Goal: Information Seeking & Learning: Learn about a topic

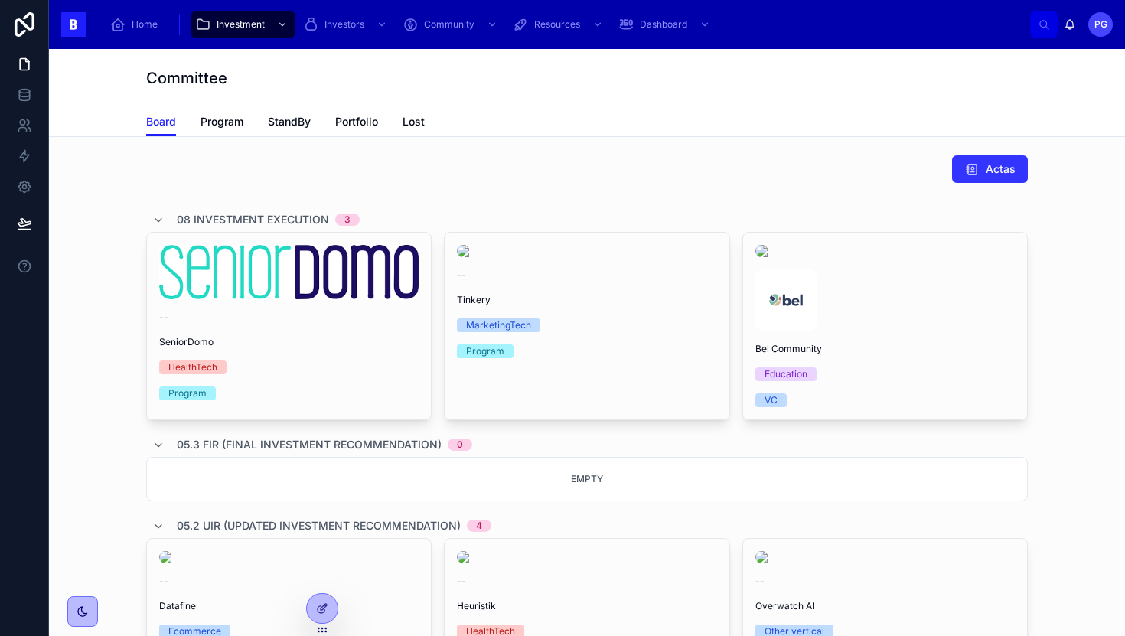
click at [971, 179] on button "Actas" at bounding box center [990, 169] width 76 height 28
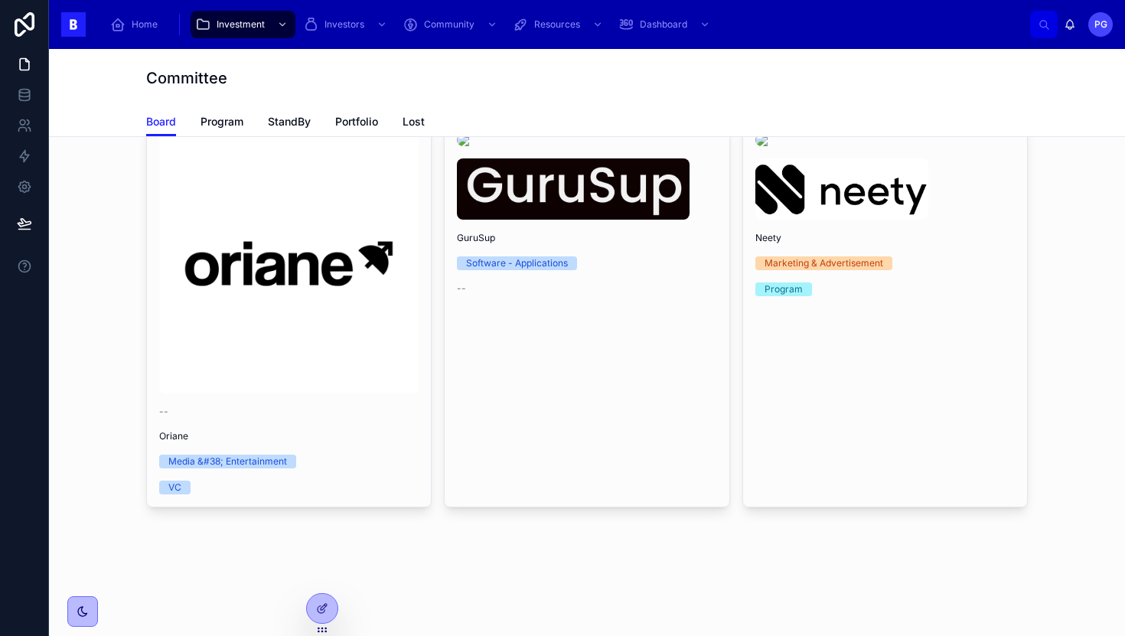
scroll to position [799, 0]
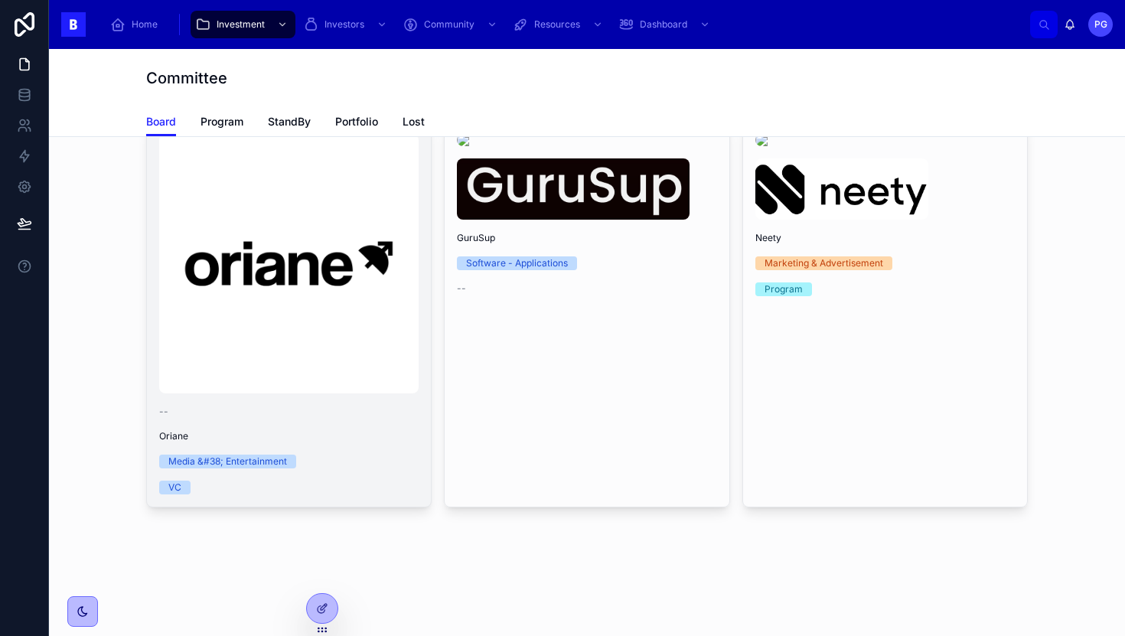
click at [324, 393] on img at bounding box center [289, 264] width 260 height 260
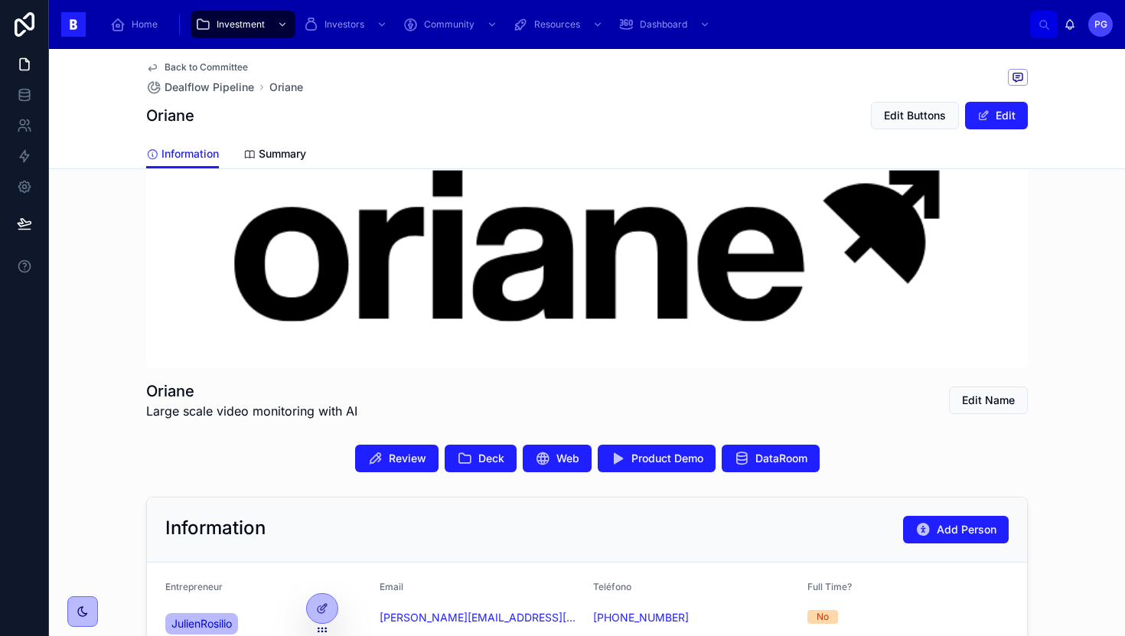
scroll to position [72, 0]
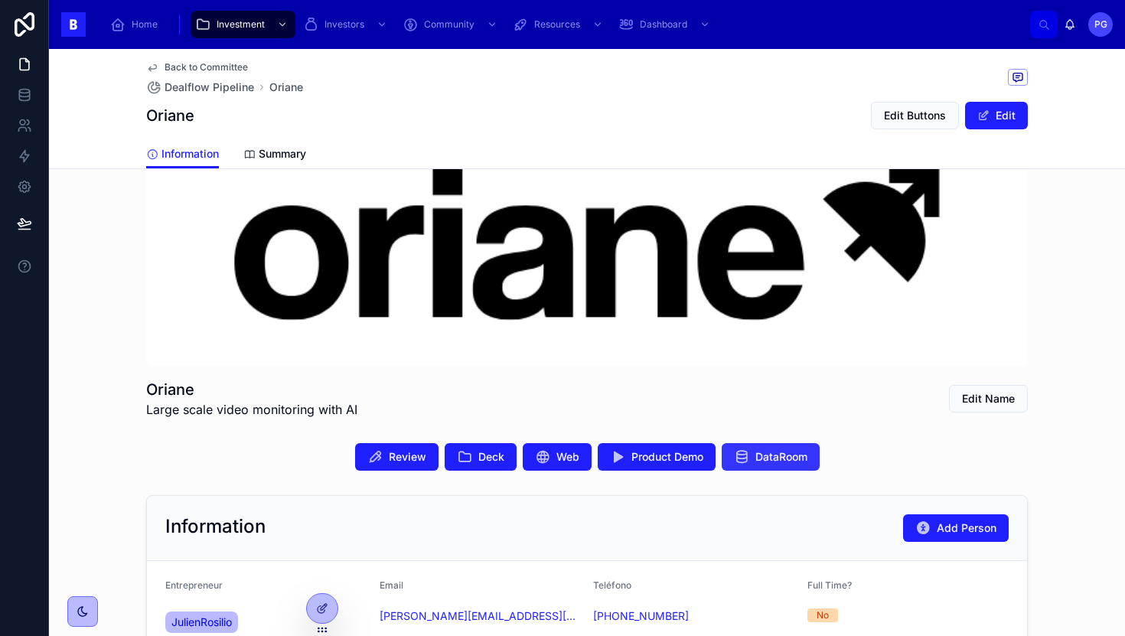
click at [756, 456] on span "DataRoom" at bounding box center [782, 456] width 52 height 15
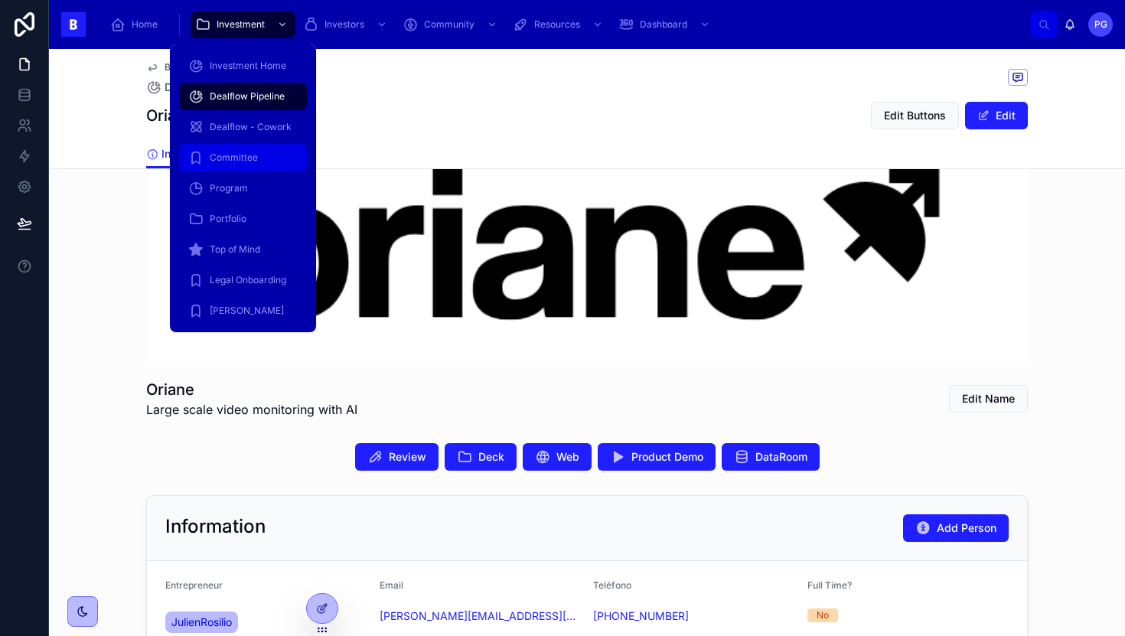
click at [251, 150] on div "Committee" at bounding box center [242, 157] width 109 height 24
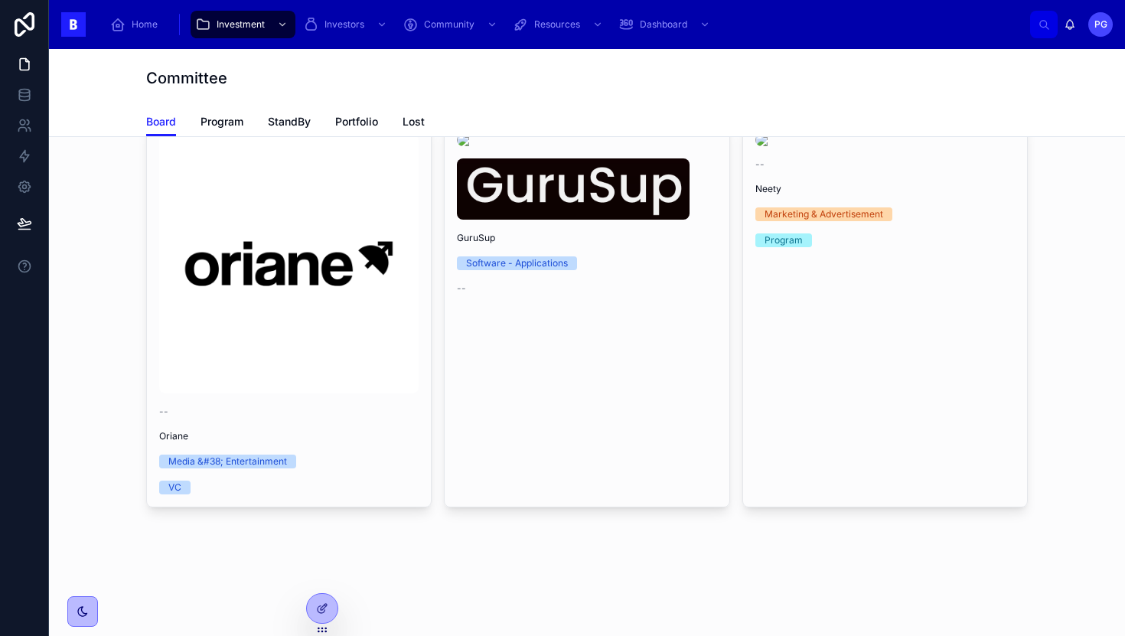
scroll to position [1114, 0]
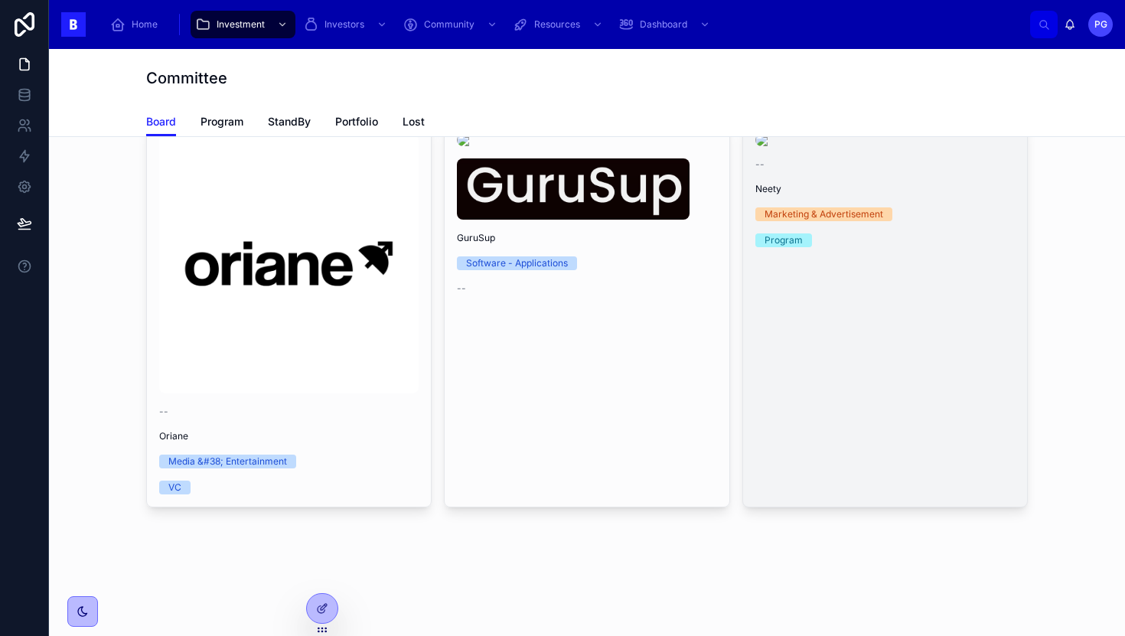
click at [874, 350] on link "-- Neety Marketing & Advertisement Program" at bounding box center [886, 314] width 286 height 387
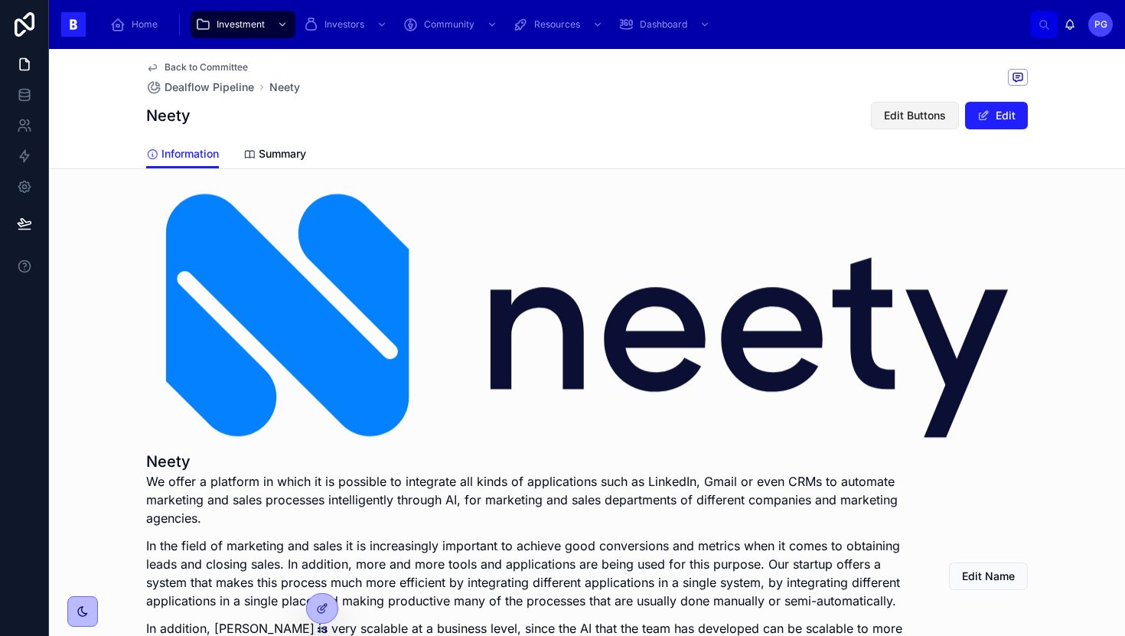
click at [909, 117] on span "Edit Buttons" at bounding box center [915, 115] width 62 height 15
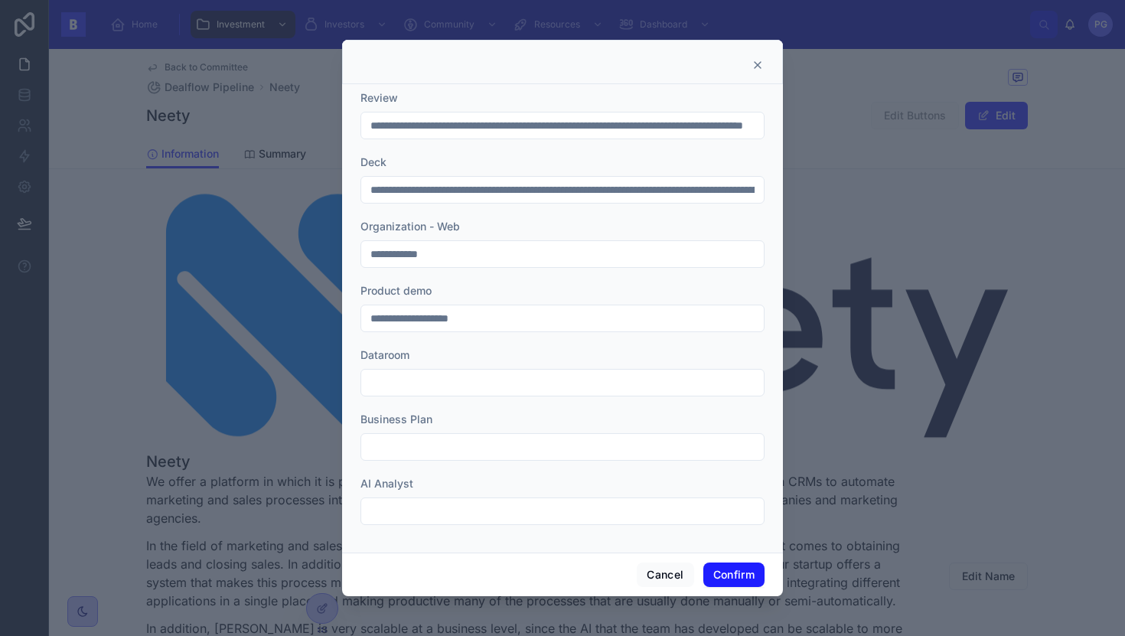
click at [420, 386] on input "text" at bounding box center [562, 382] width 403 height 21
paste input "**********"
type input "**********"
click at [724, 579] on button "Confirm" at bounding box center [734, 575] width 61 height 24
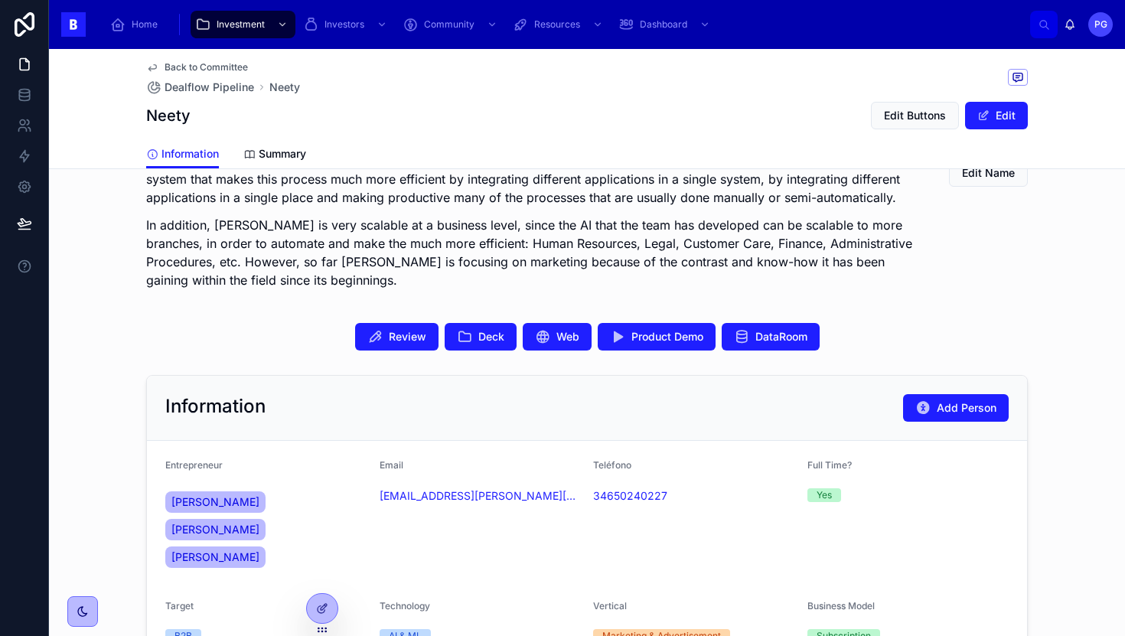
scroll to position [386, 0]
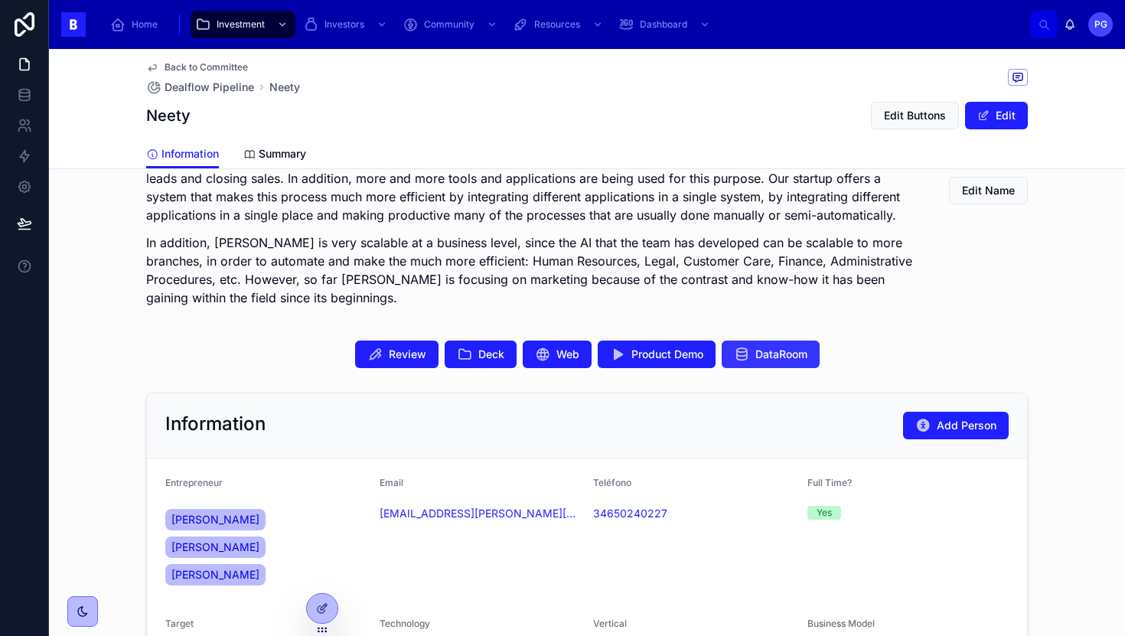
click at [756, 360] on span "DataRoom" at bounding box center [782, 354] width 52 height 15
click at [478, 356] on span "Deck" at bounding box center [491, 354] width 26 height 15
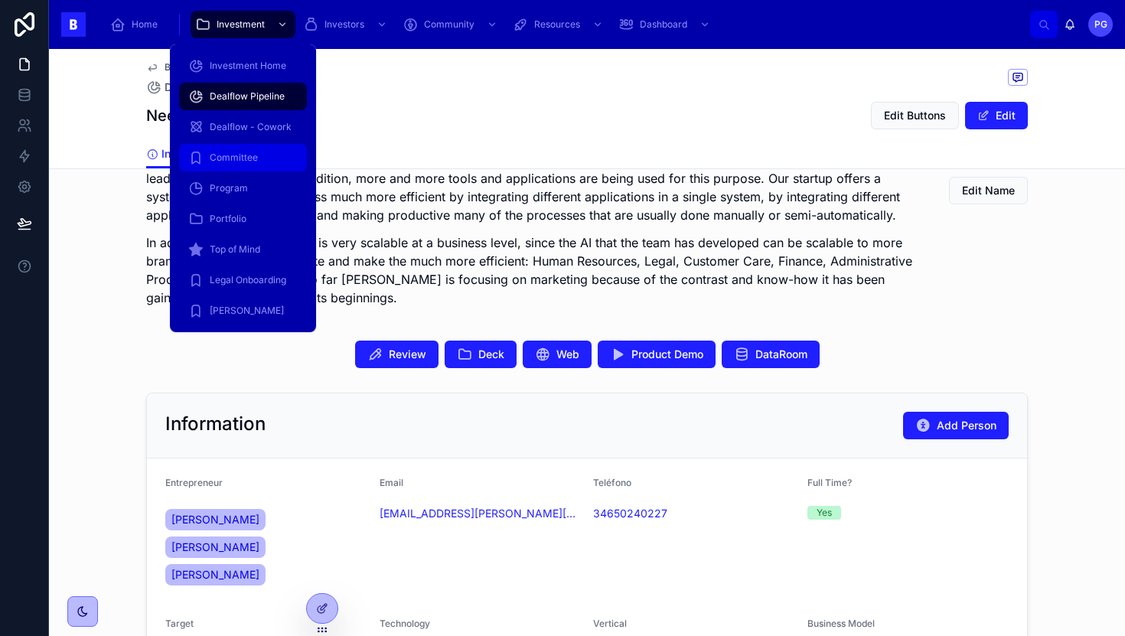
click at [252, 155] on span "Committee" at bounding box center [234, 158] width 48 height 12
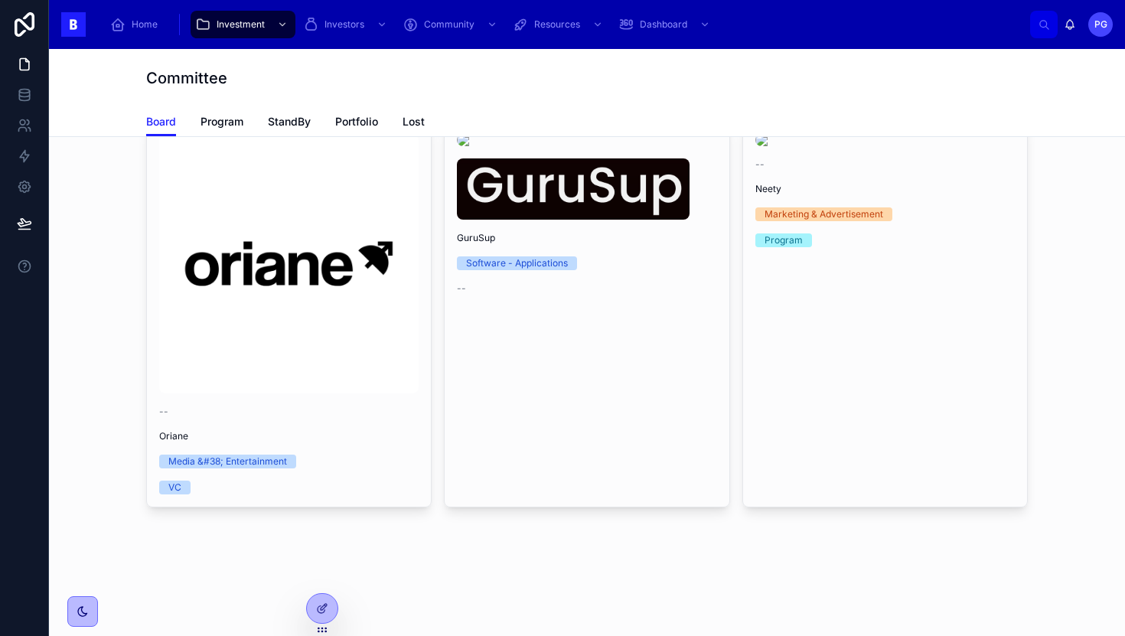
scroll to position [1108, 0]
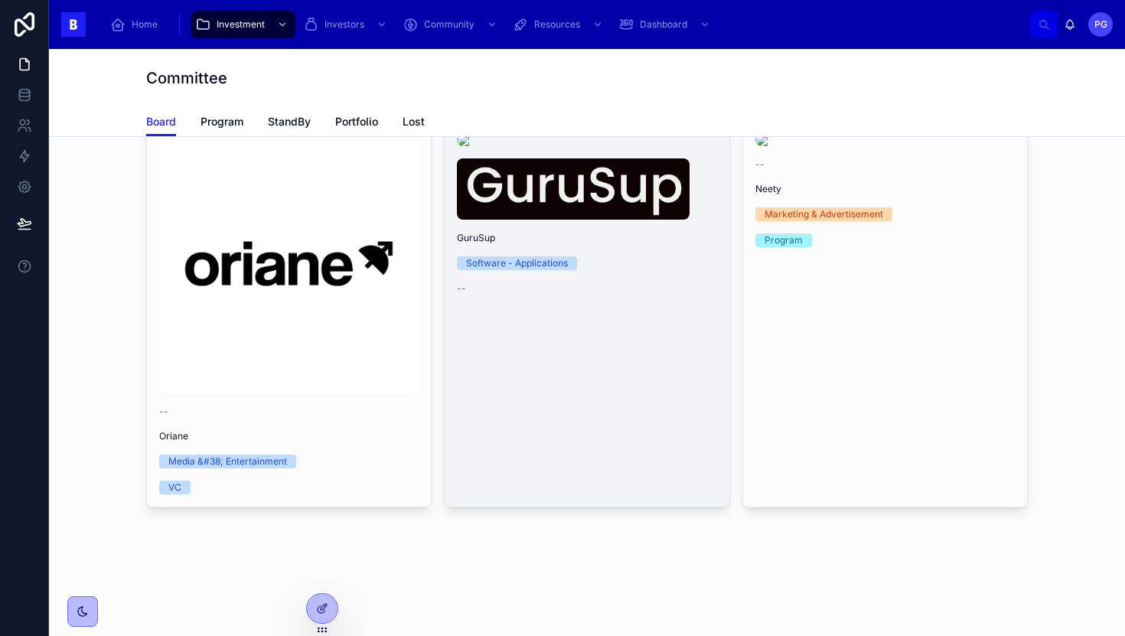
click at [611, 414] on link "GuruSup Software - Applications --" at bounding box center [587, 314] width 286 height 387
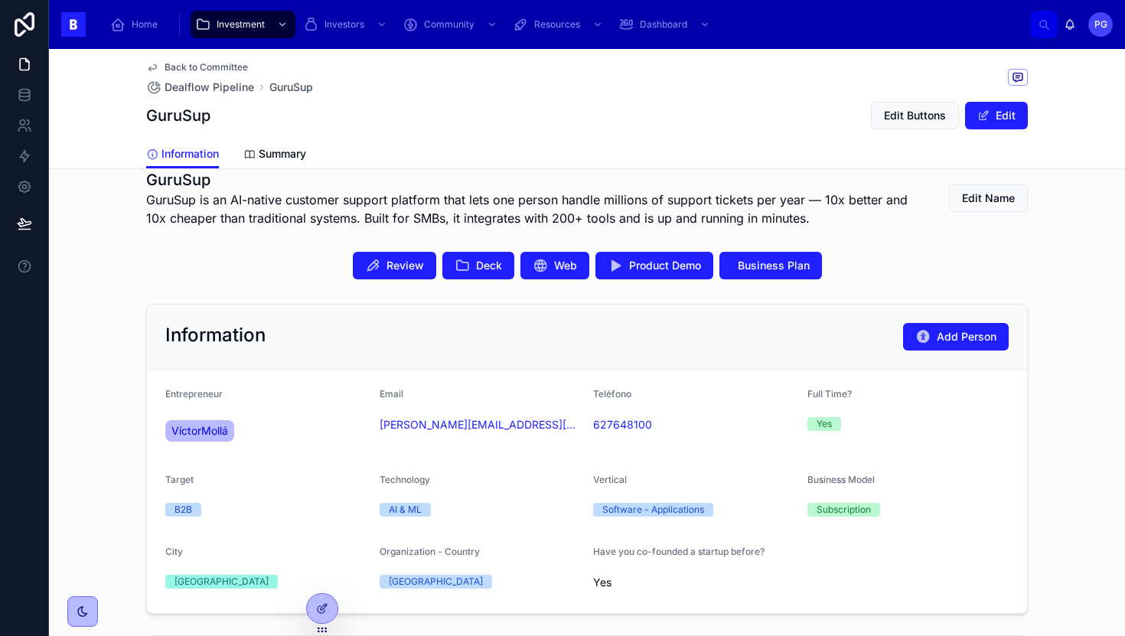
scroll to position [291, 0]
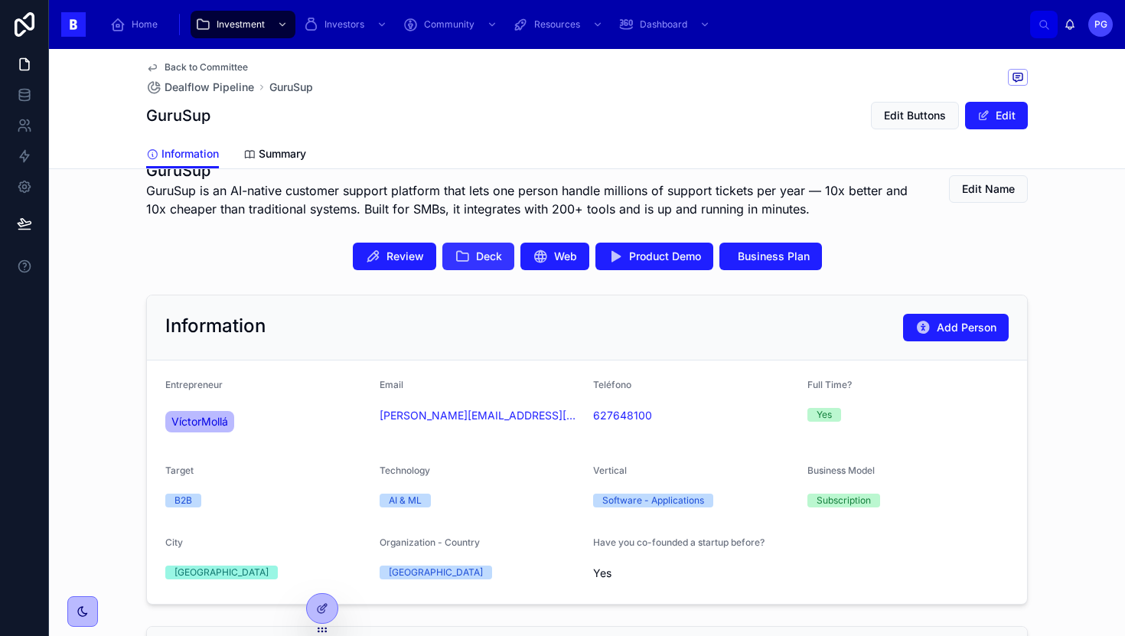
click at [476, 255] on span "Deck" at bounding box center [489, 256] width 26 height 15
click at [403, 260] on span "Review" at bounding box center [406, 256] width 38 height 15
click at [751, 264] on button "Business Plan" at bounding box center [771, 257] width 103 height 28
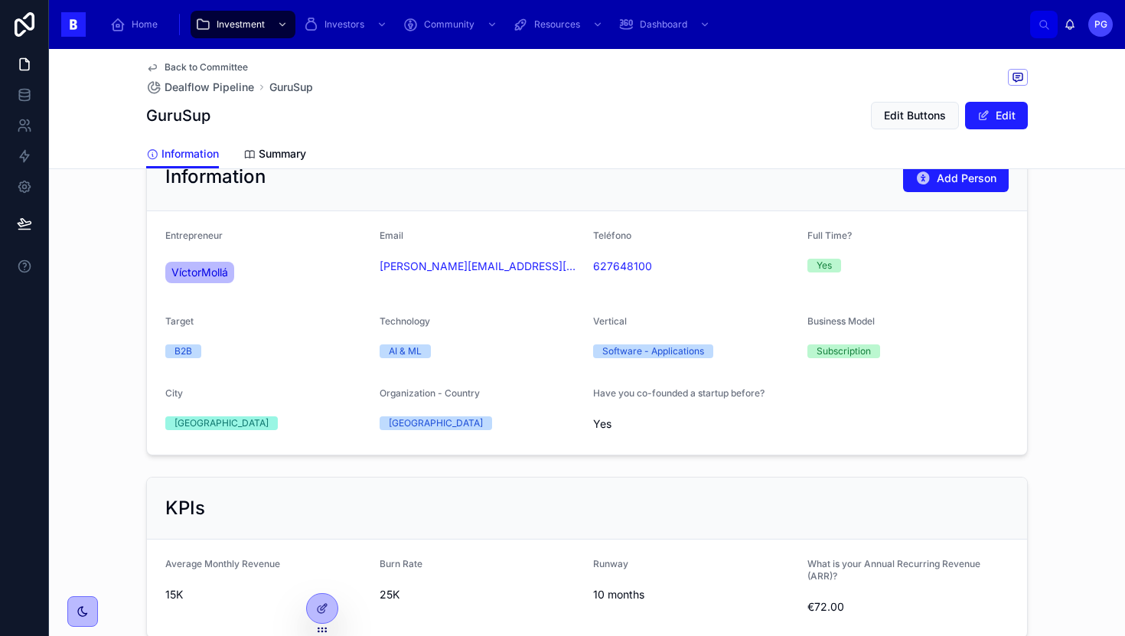
scroll to position [364, 0]
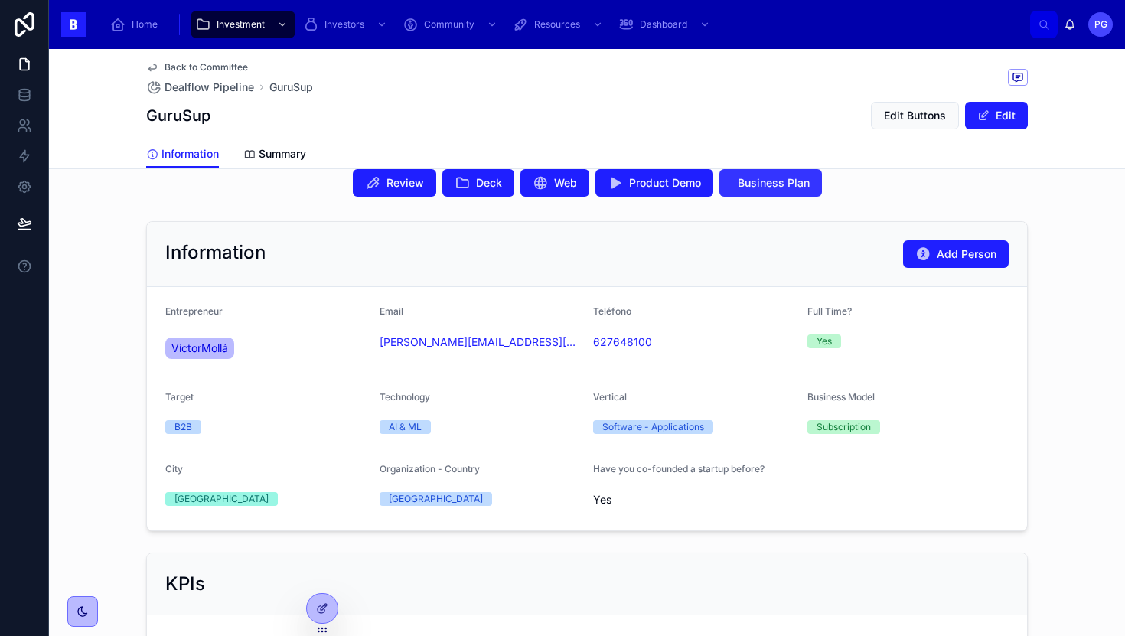
click at [746, 189] on span "Business Plan" at bounding box center [774, 182] width 72 height 15
click at [393, 189] on span "Review" at bounding box center [406, 182] width 38 height 15
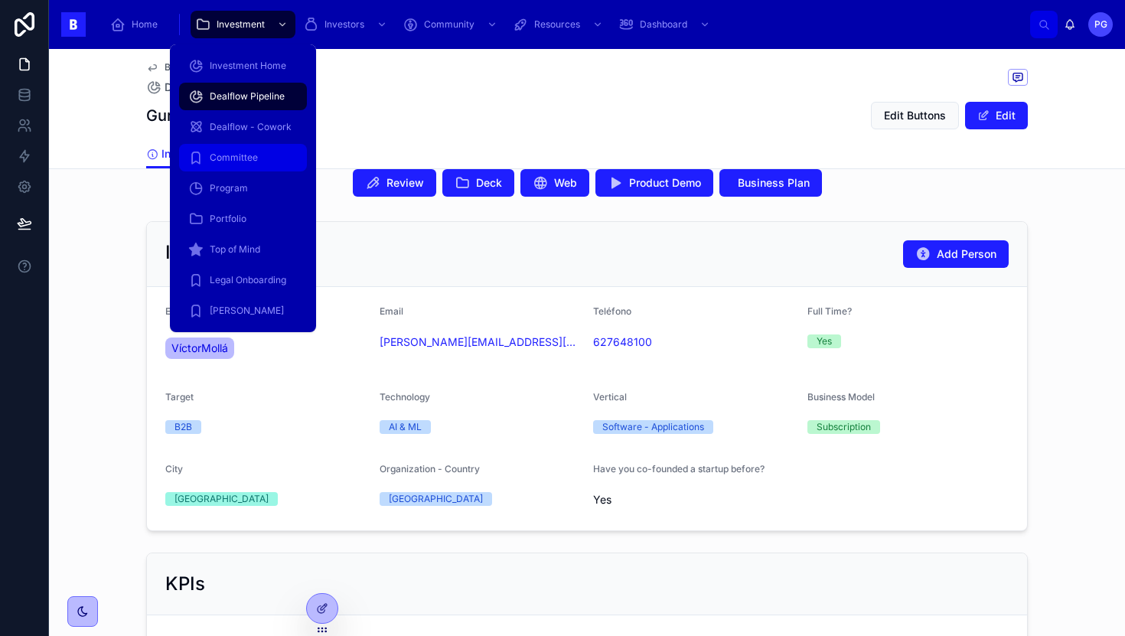
click at [257, 158] on div "Committee" at bounding box center [242, 157] width 109 height 24
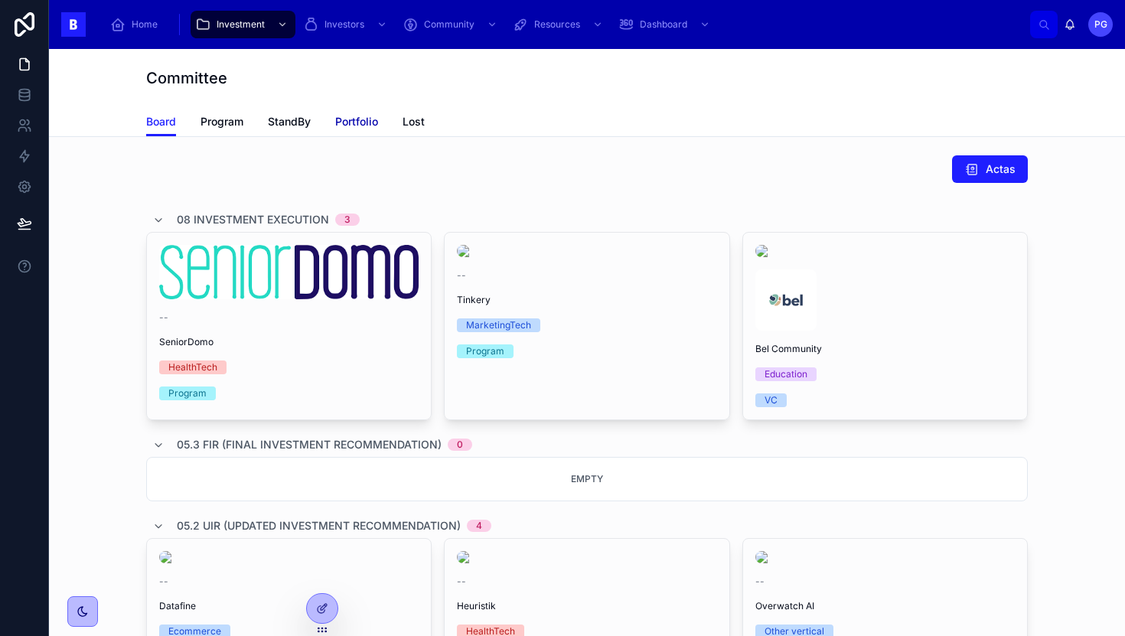
click at [348, 118] on span "Portfolio" at bounding box center [356, 121] width 43 height 15
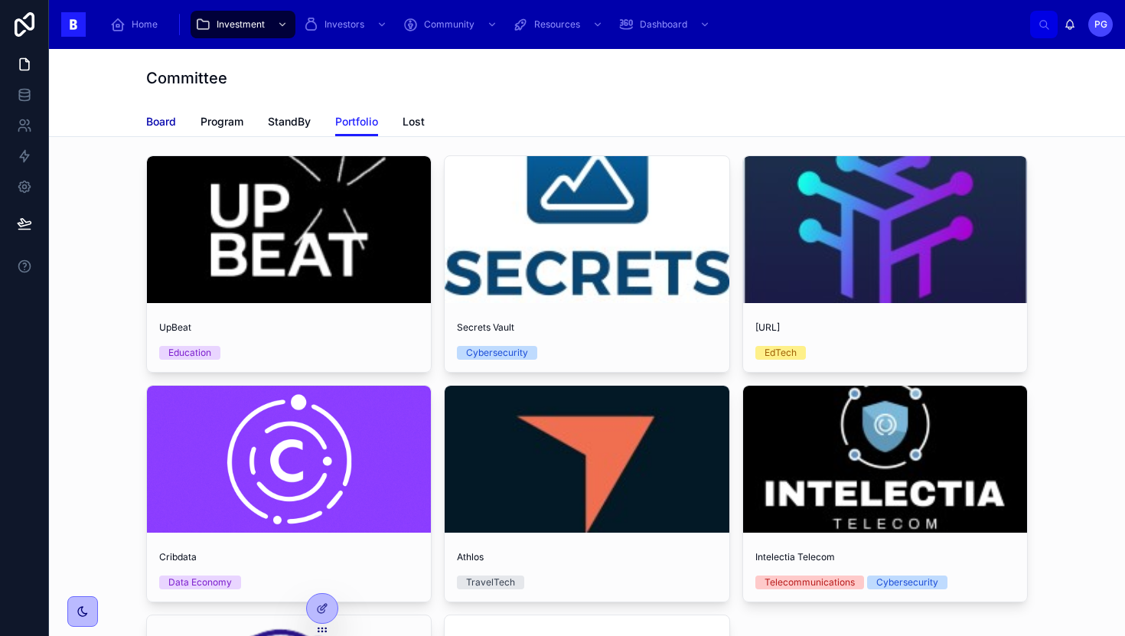
click at [146, 123] on span "Board" at bounding box center [161, 121] width 30 height 15
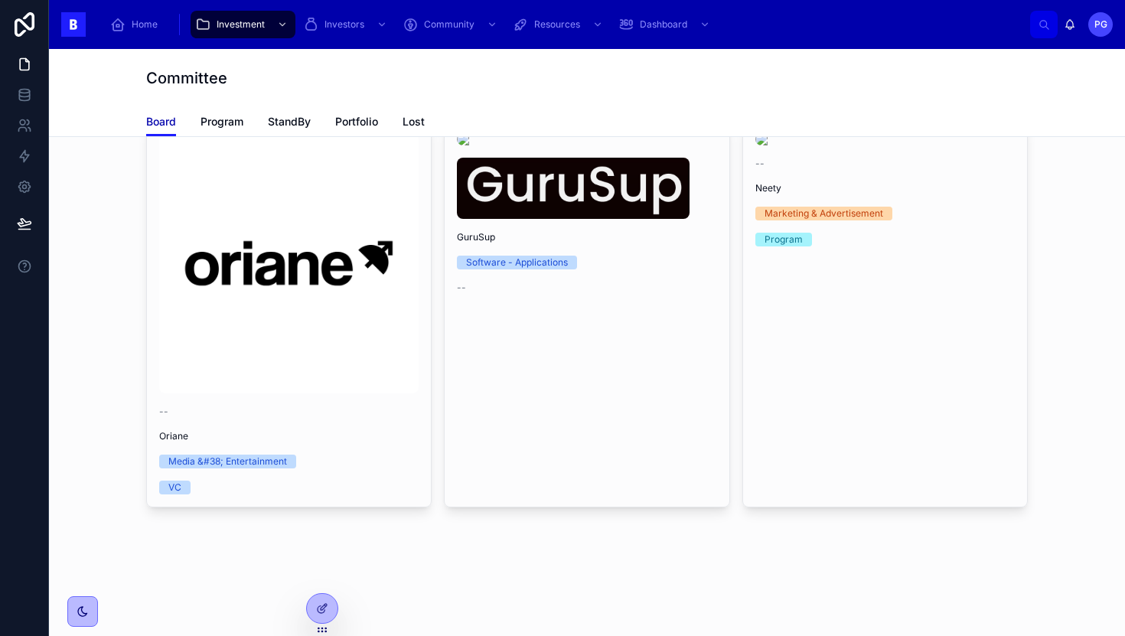
scroll to position [1077, 0]
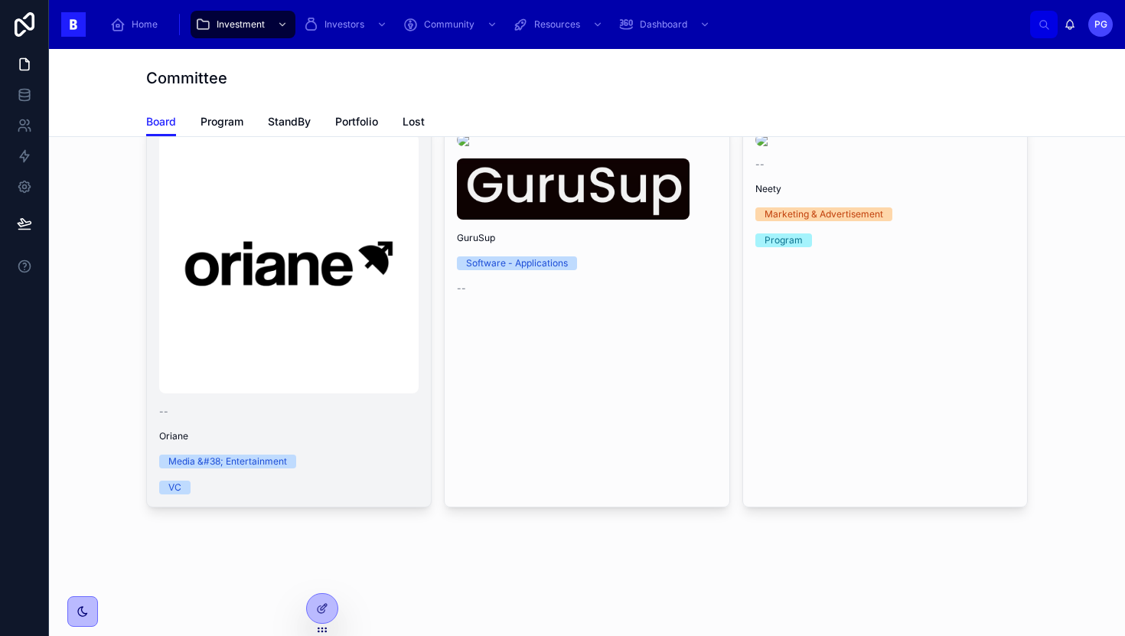
click at [338, 490] on div "-- Oriane Media &#38; Entertainment VC" at bounding box center [289, 314] width 284 height 385
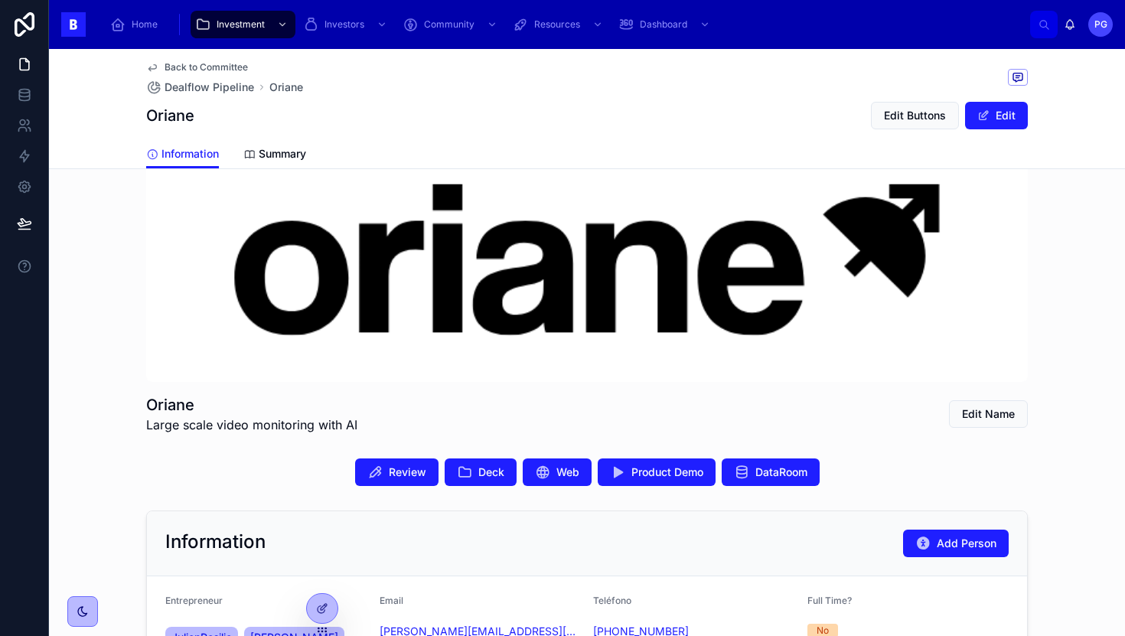
scroll to position [55, 0]
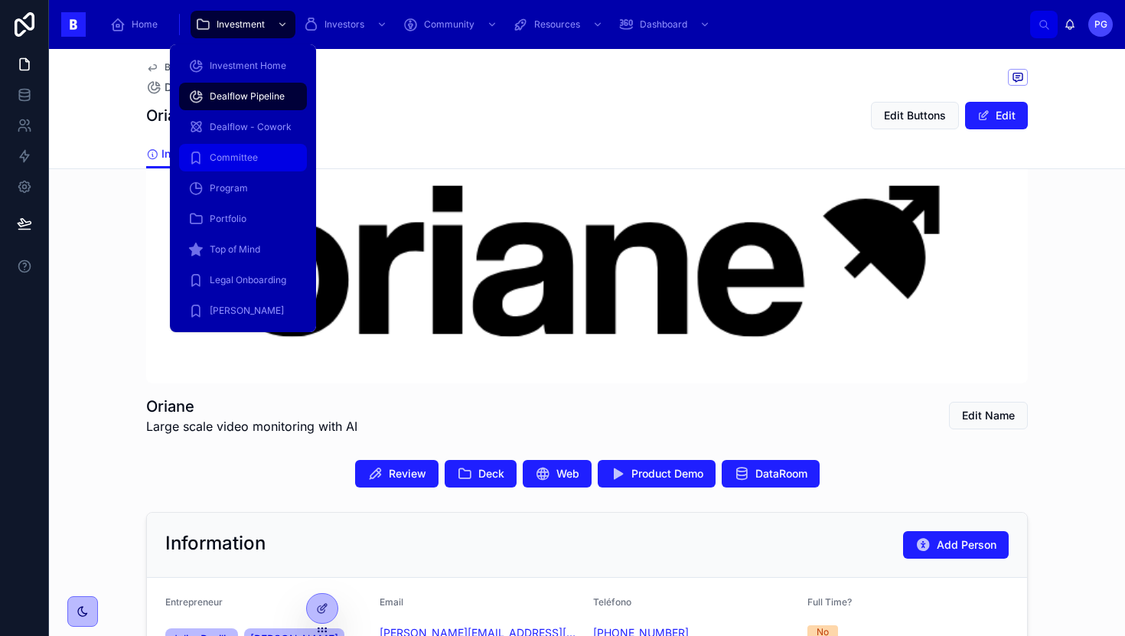
click at [239, 154] on span "Committee" at bounding box center [234, 158] width 48 height 12
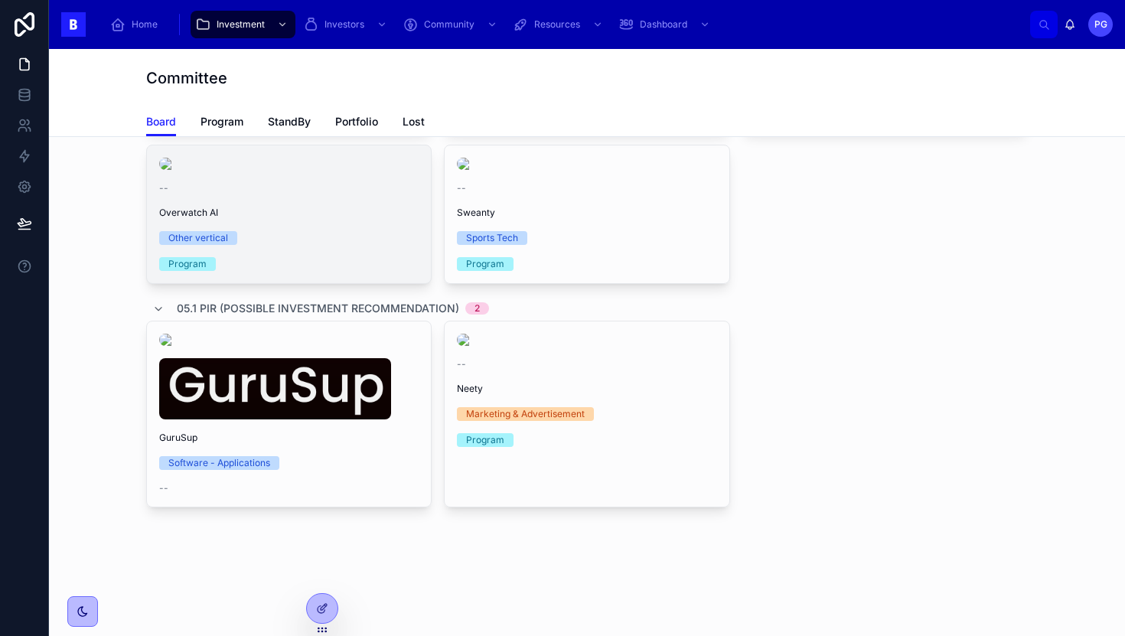
scroll to position [1112, 0]
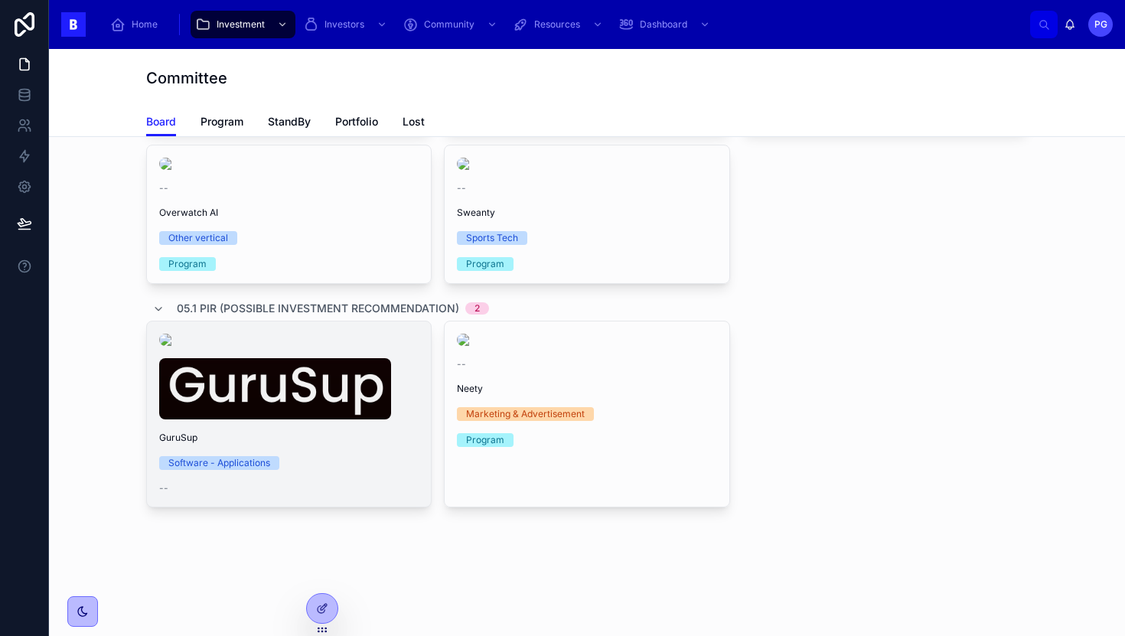
click at [341, 450] on div "GuruSup Software - Applications --" at bounding box center [289, 414] width 284 height 185
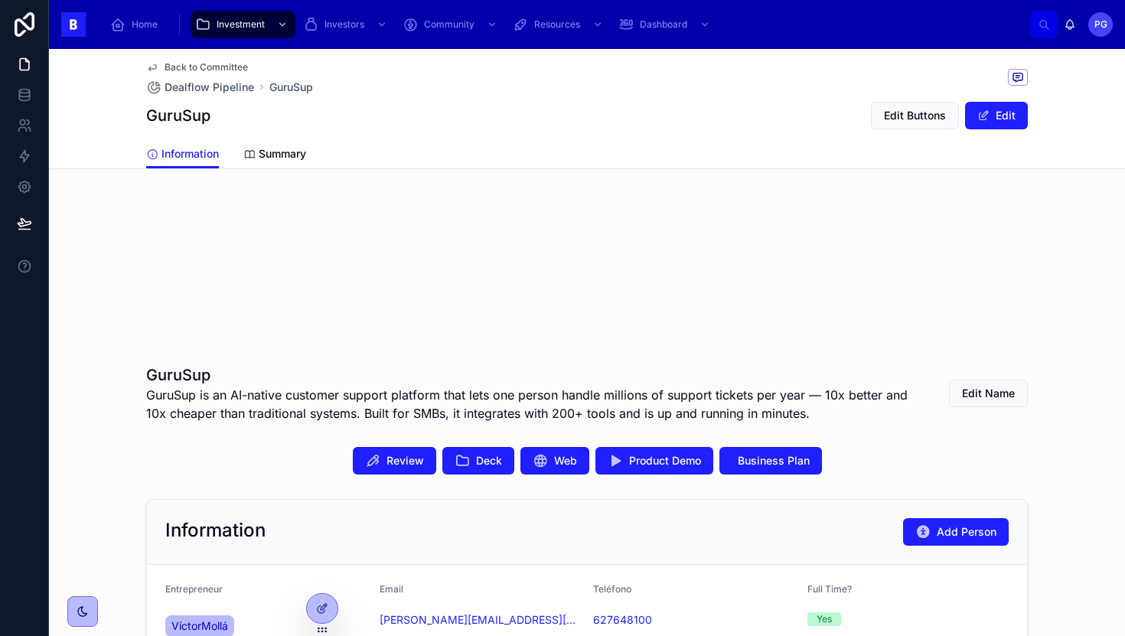
scroll to position [97, 0]
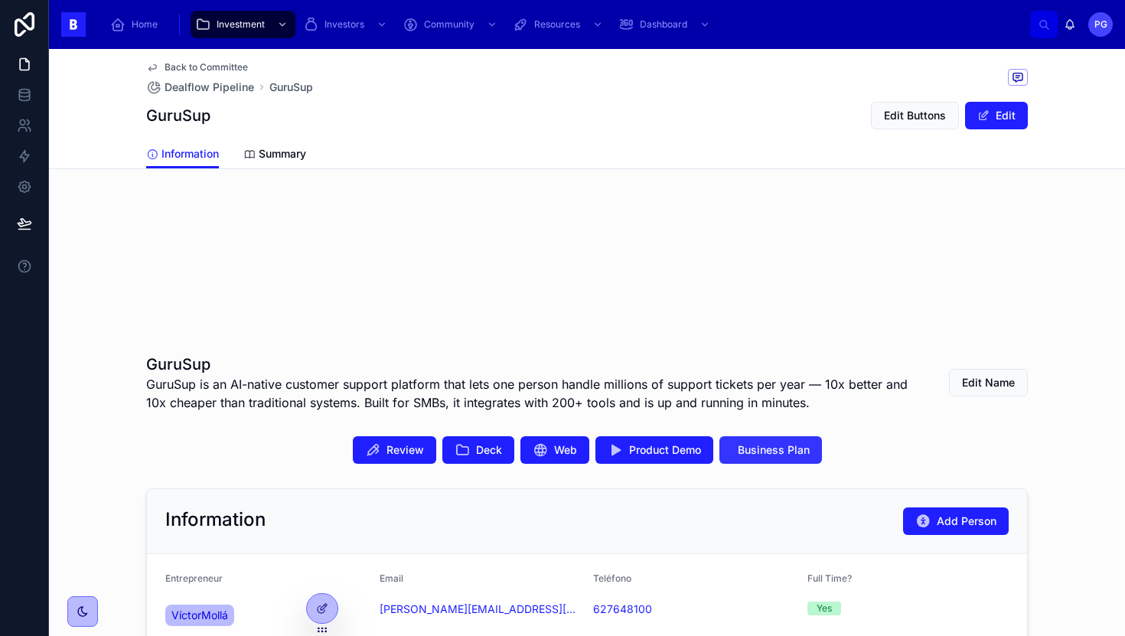
click at [759, 456] on span "Business Plan" at bounding box center [774, 449] width 72 height 15
click at [480, 451] on span "Deck" at bounding box center [489, 449] width 26 height 15
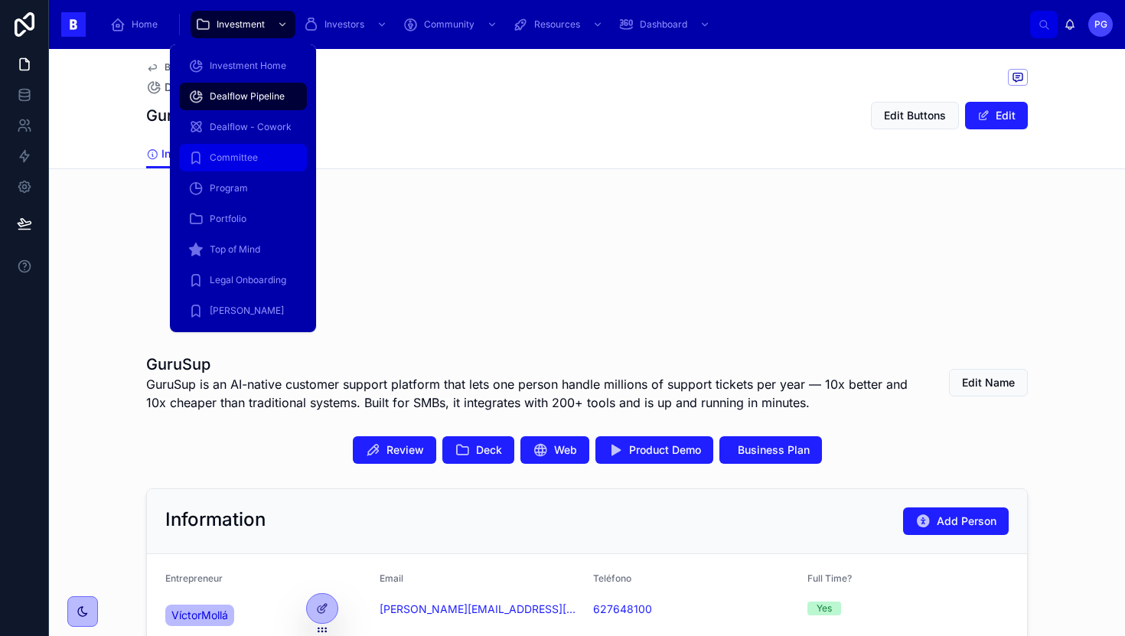
click at [245, 158] on span "Committee" at bounding box center [234, 158] width 48 height 12
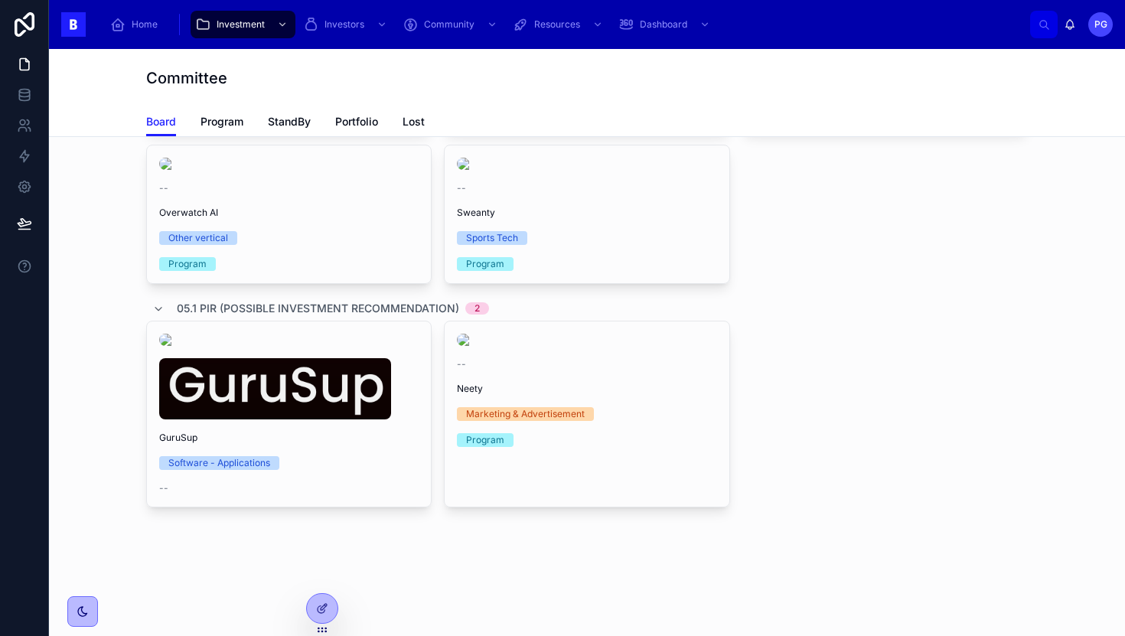
scroll to position [1099, 0]
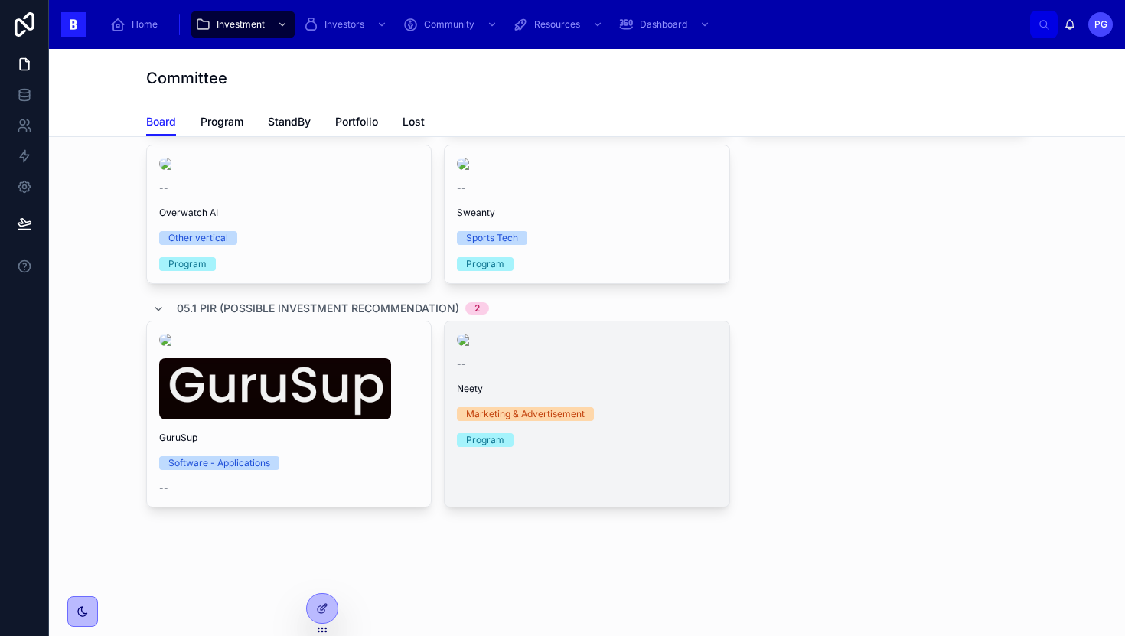
click at [622, 371] on div "--" at bounding box center [587, 364] width 260 height 12
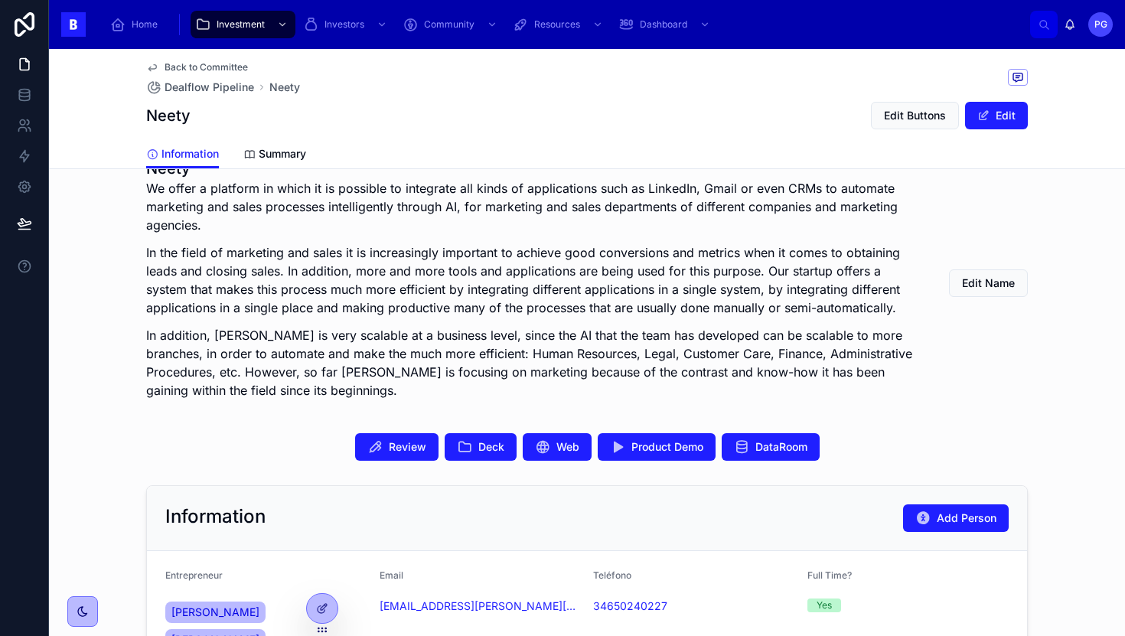
scroll to position [295, 0]
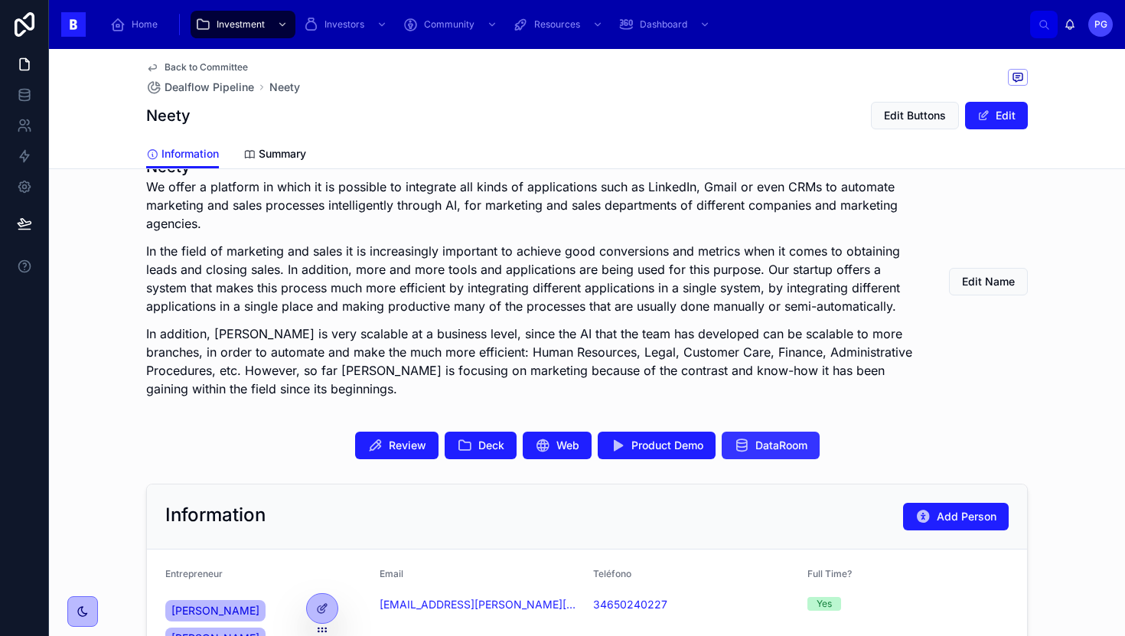
click at [756, 442] on span "DataRoom" at bounding box center [782, 445] width 52 height 15
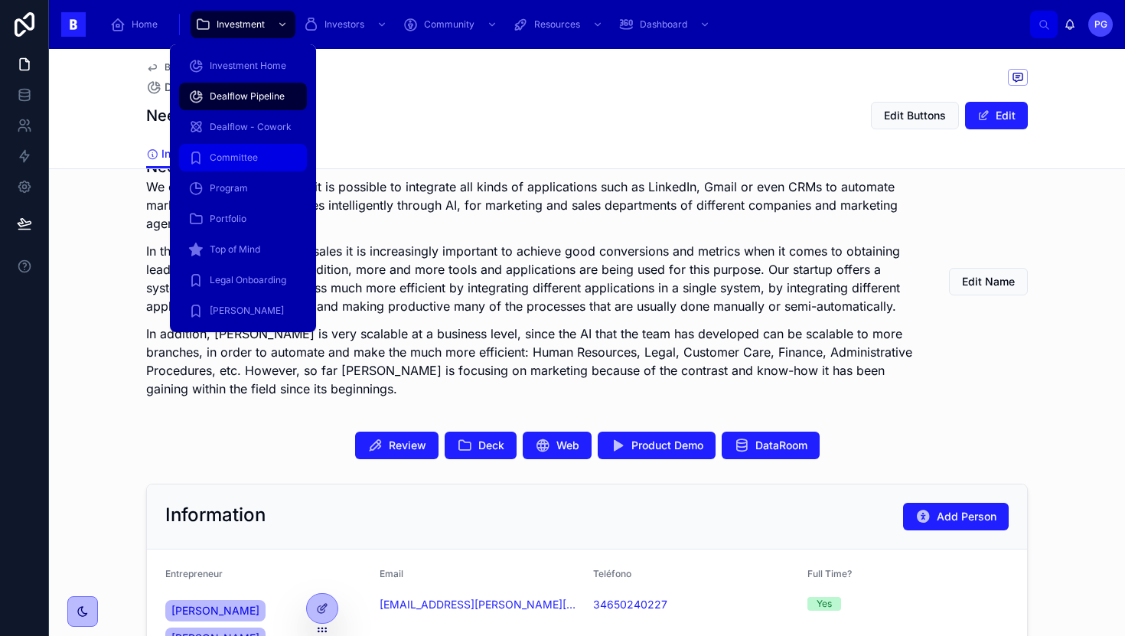
click at [247, 153] on span "Committee" at bounding box center [234, 158] width 48 height 12
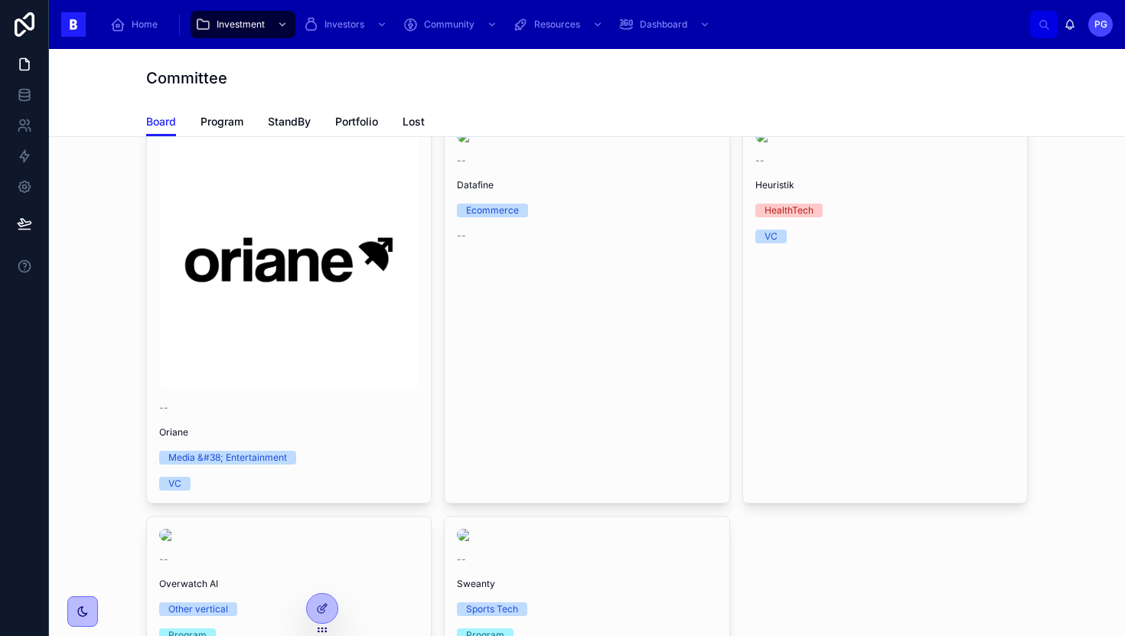
scroll to position [413, 0]
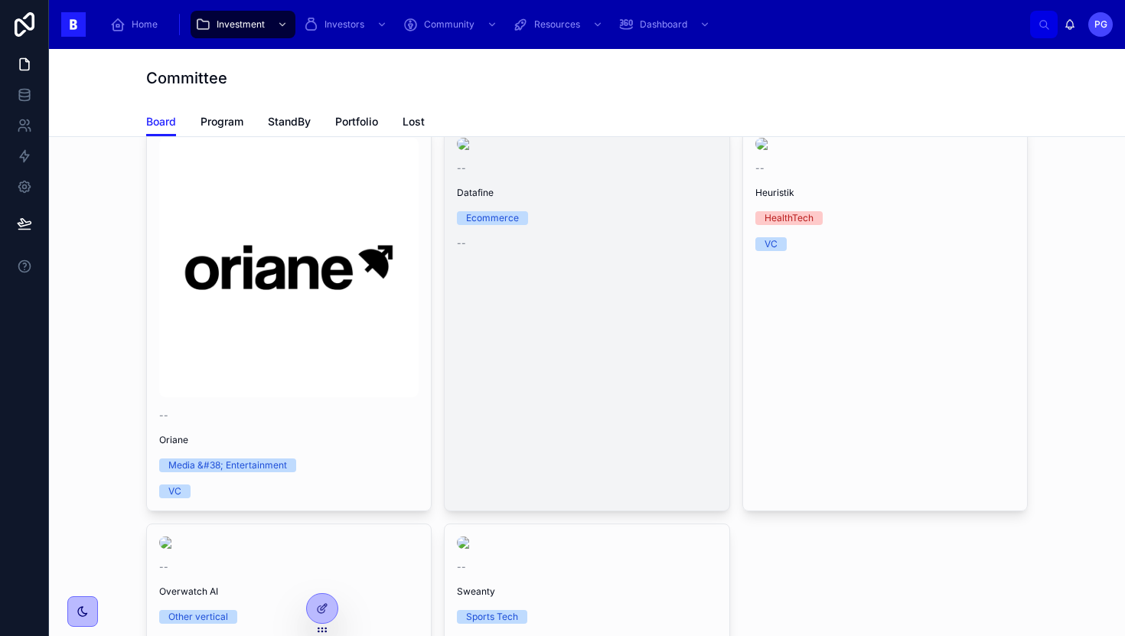
click at [605, 371] on link "-- Datafine Ecommerce --" at bounding box center [587, 318] width 286 height 387
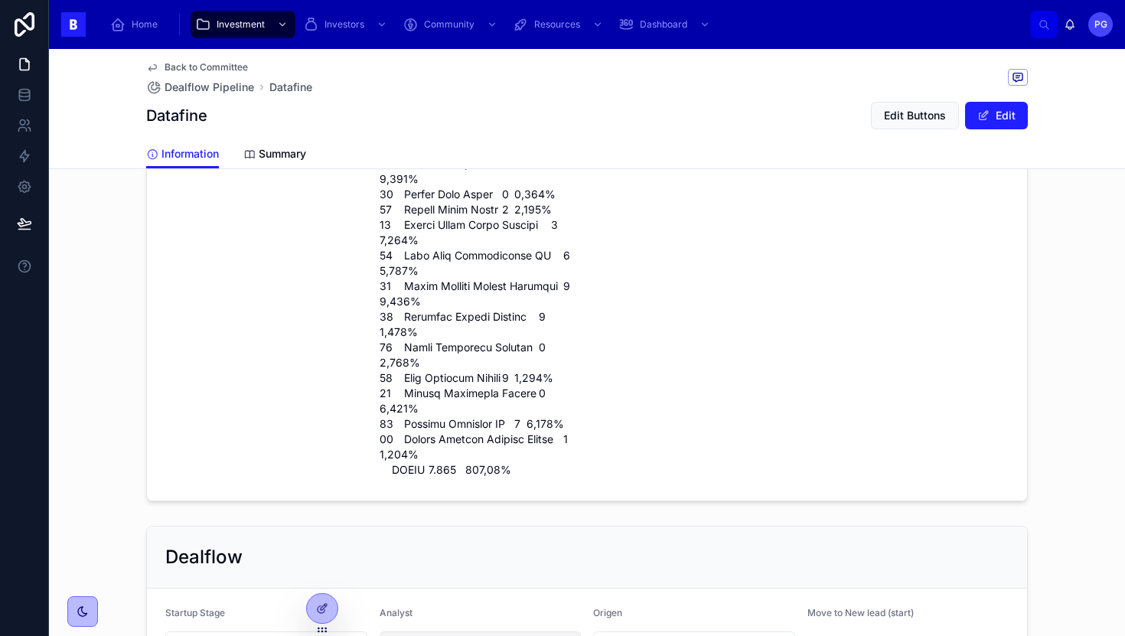
scroll to position [2088, 0]
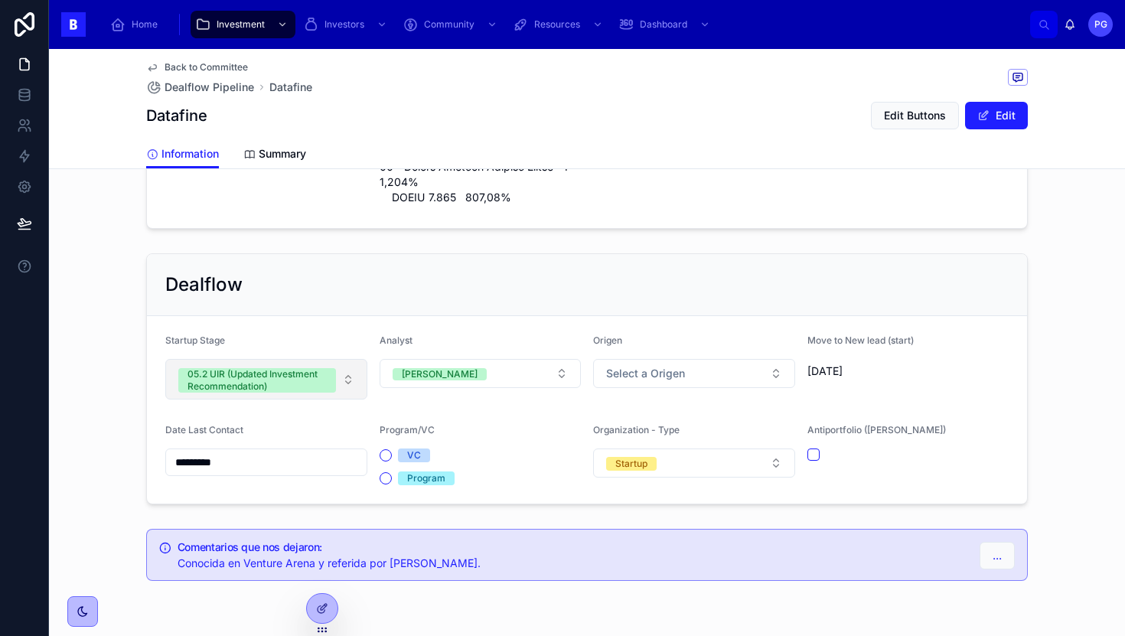
click at [330, 359] on button "05.2 UIR (Updated Investment Recommendation)" at bounding box center [266, 379] width 202 height 41
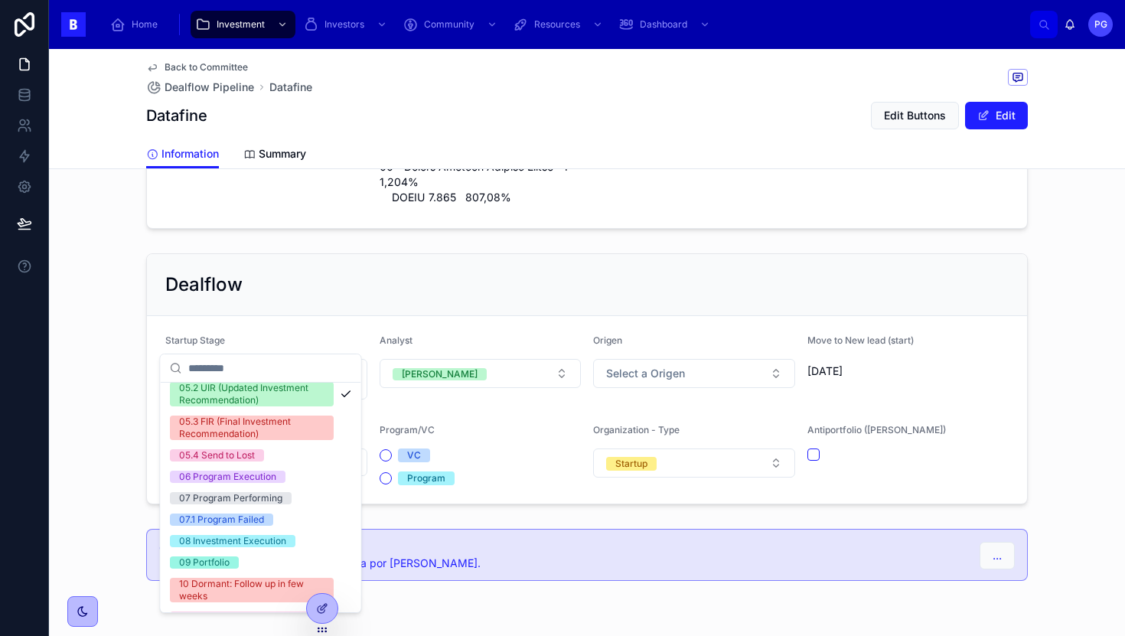
scroll to position [331, 0]
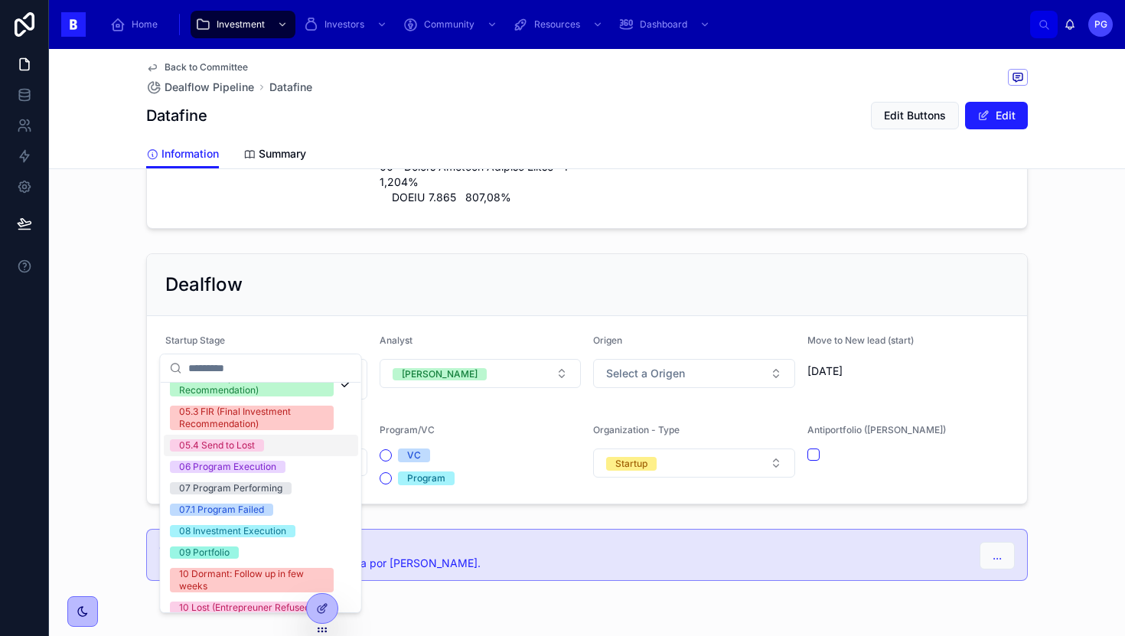
click at [276, 446] on div "05.4 Send to Lost" at bounding box center [261, 445] width 194 height 21
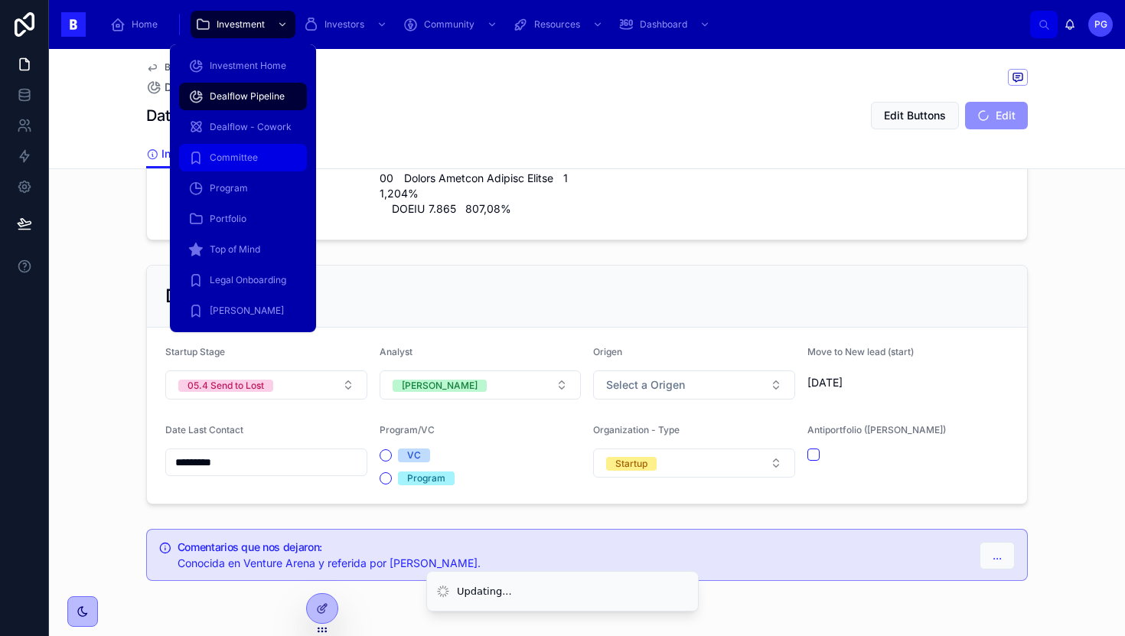
click at [237, 162] on span "Committee" at bounding box center [234, 158] width 48 height 12
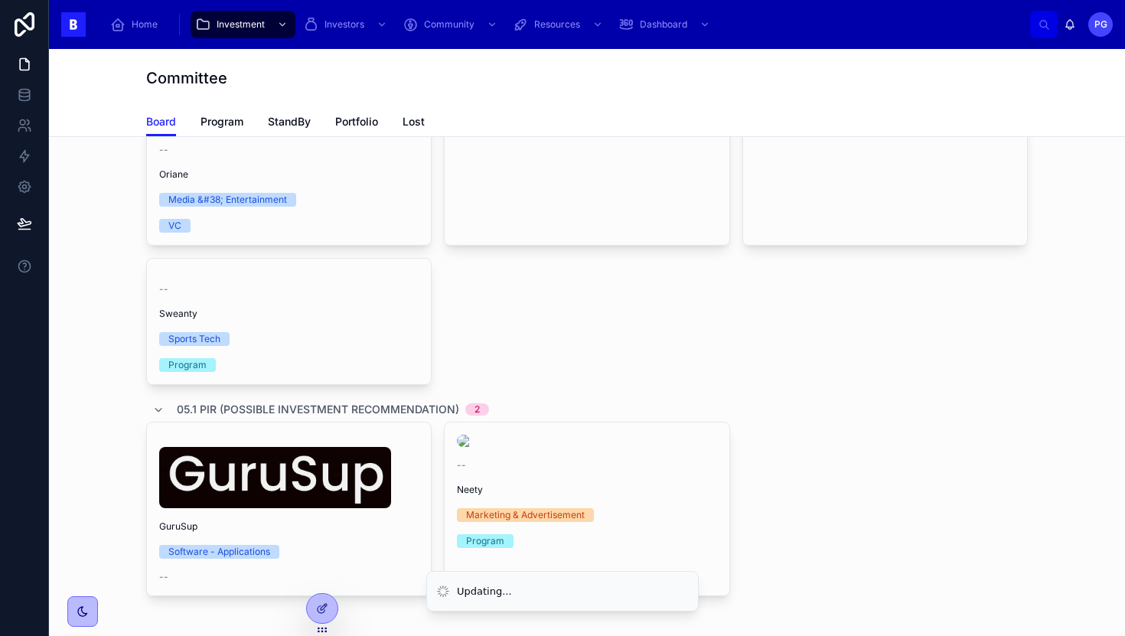
scroll to position [704, 0]
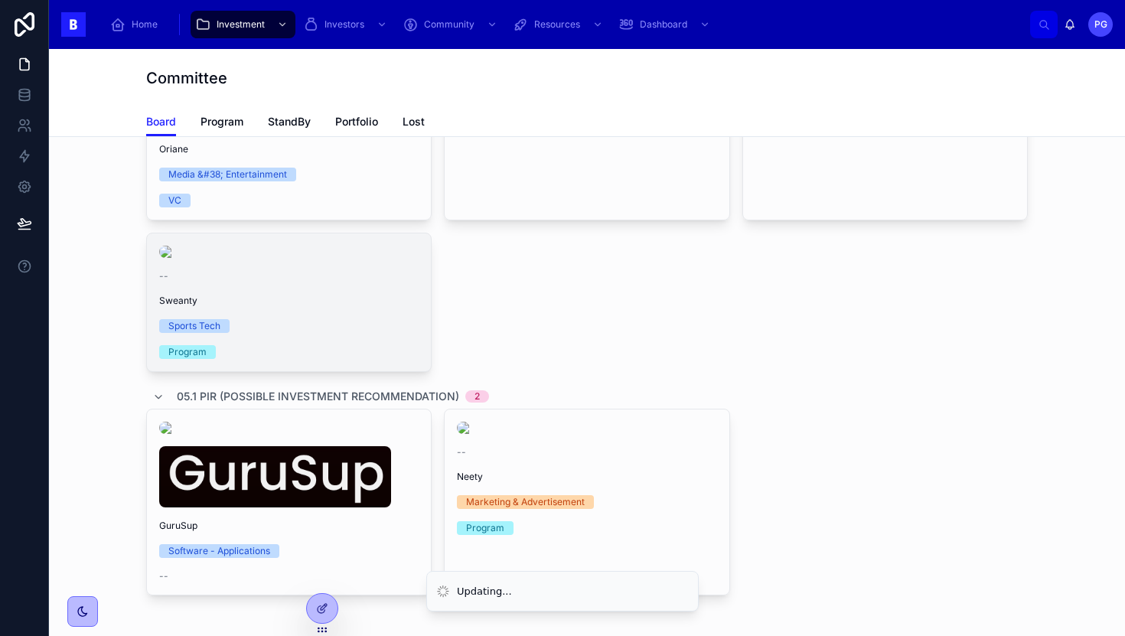
click at [354, 307] on span "Sweanty" at bounding box center [289, 301] width 260 height 12
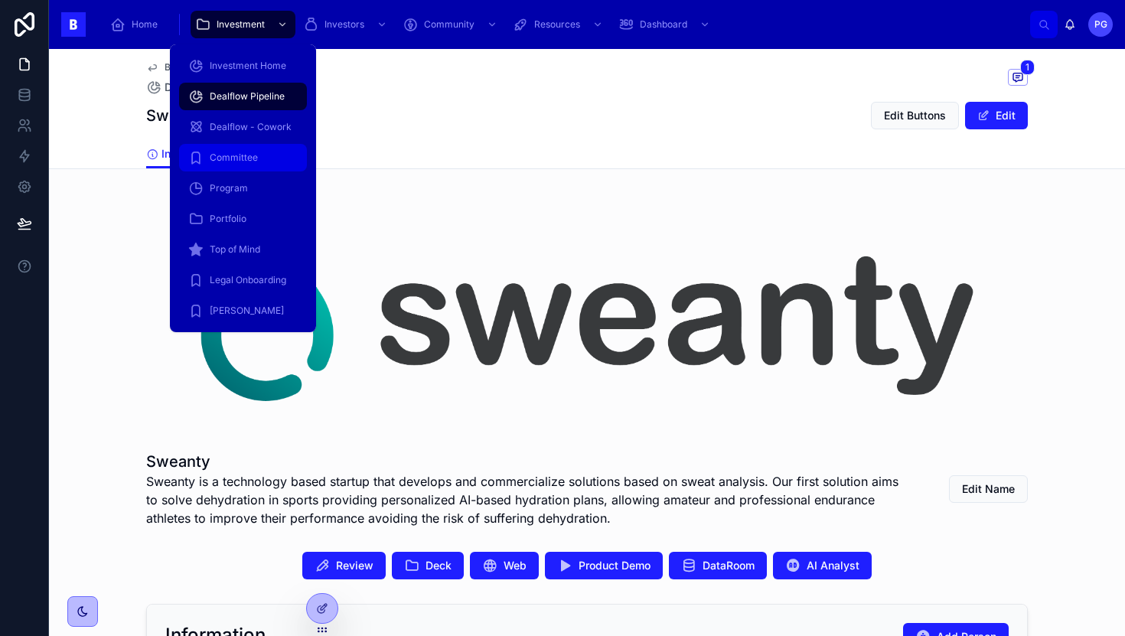
click at [254, 157] on span "Committee" at bounding box center [234, 158] width 48 height 12
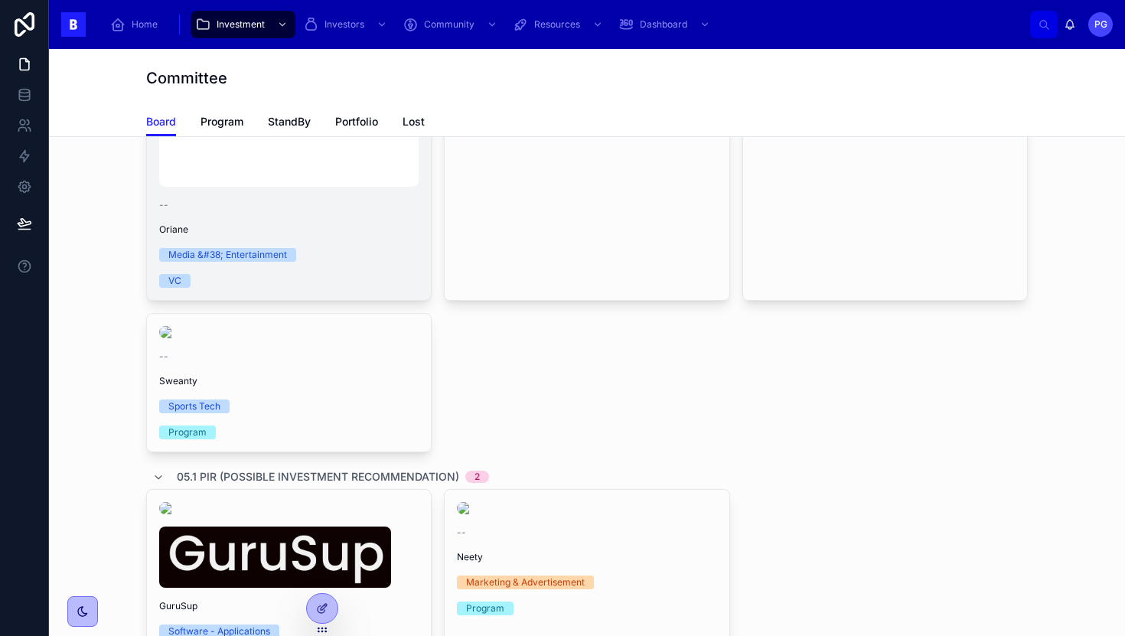
scroll to position [668, 0]
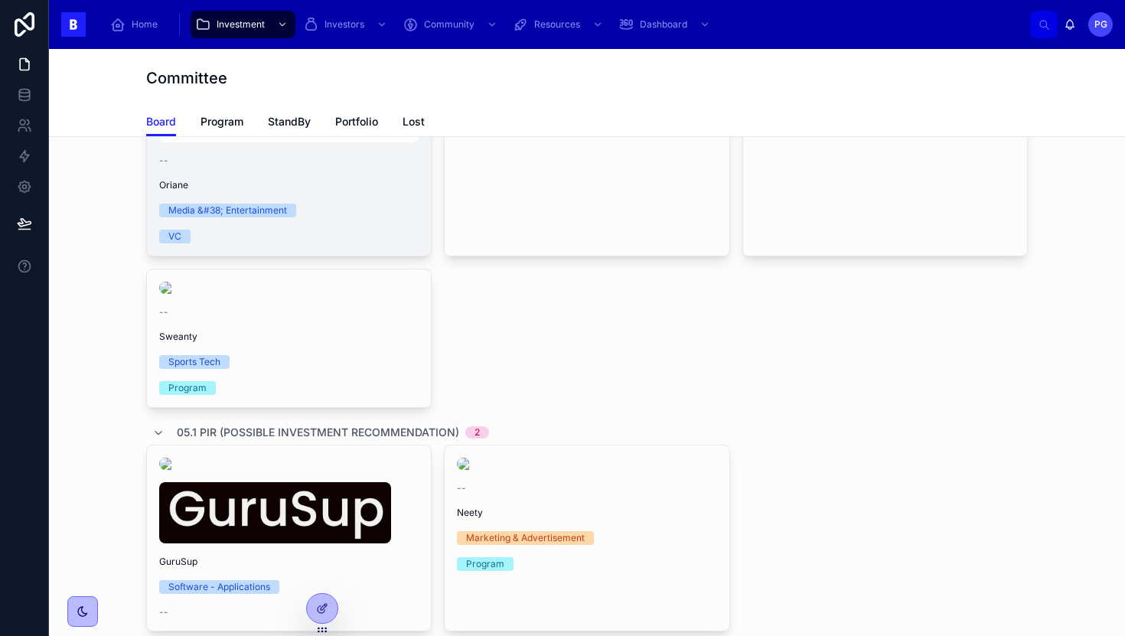
click at [338, 217] on div "Media &#38; Entertainment" at bounding box center [289, 211] width 260 height 14
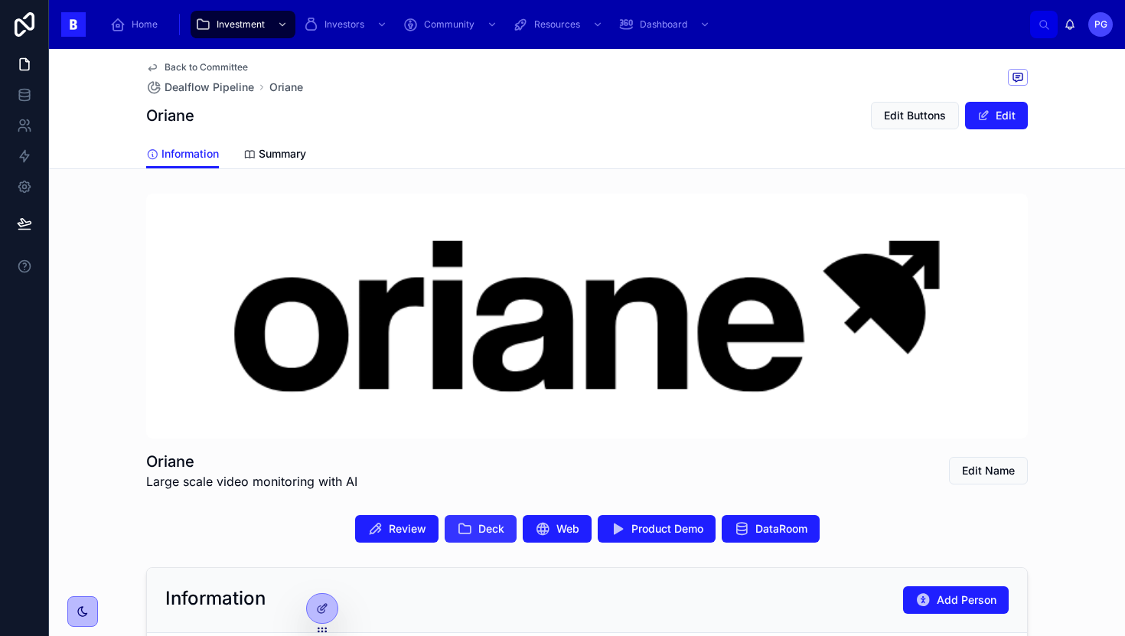
click at [463, 530] on icon at bounding box center [464, 528] width 15 height 15
